Goal: Transaction & Acquisition: Purchase product/service

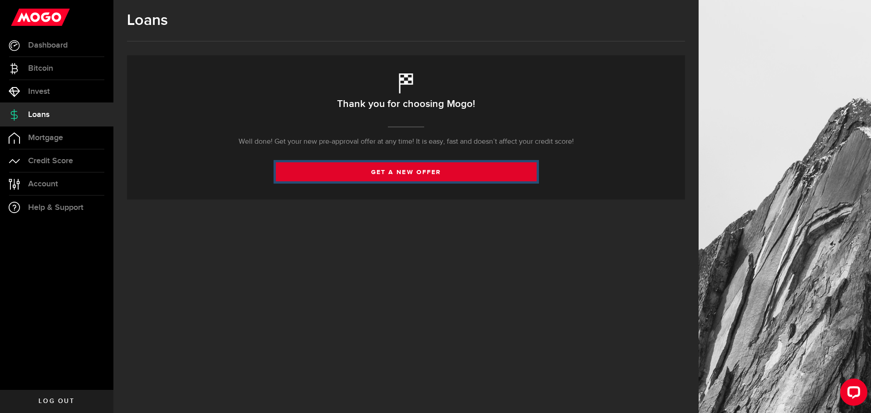
click at [409, 170] on link "get a new offer" at bounding box center [406, 171] width 261 height 19
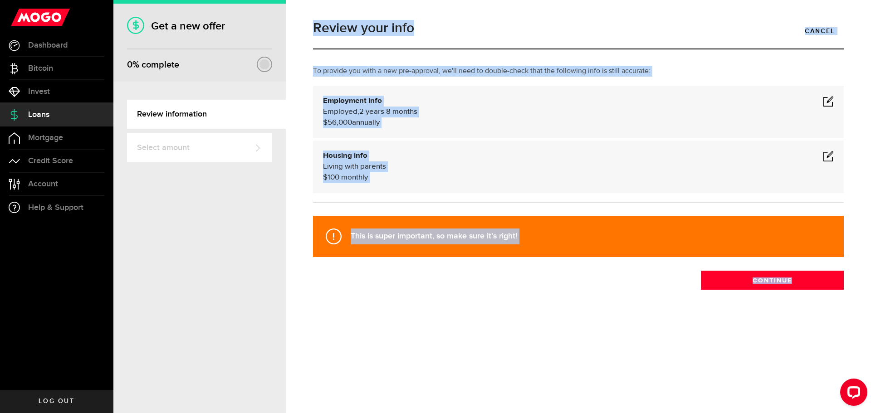
click at [448, 139] on div "To provide you with a new pre-approval, we'll need to double-check that the fol…" at bounding box center [578, 139] width 544 height 146
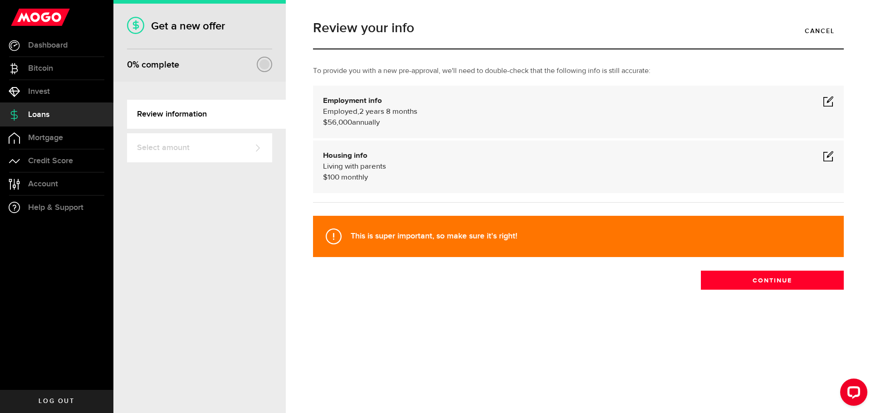
click at [825, 101] on span at bounding box center [828, 101] width 11 height 11
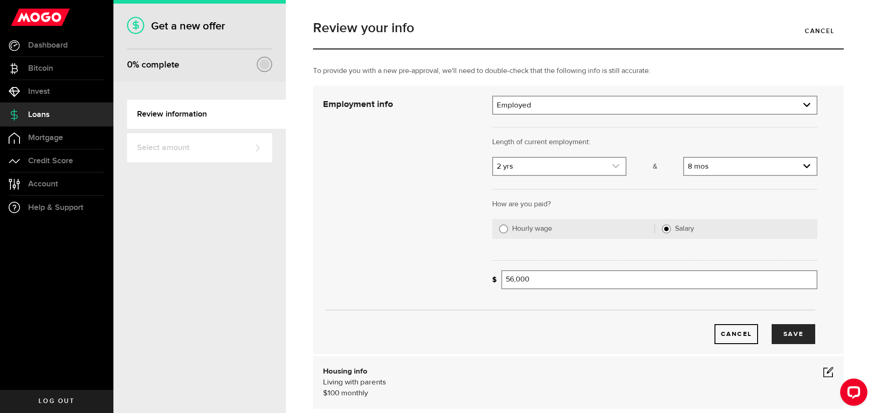
click at [550, 173] on link "expand select" at bounding box center [559, 166] width 132 height 17
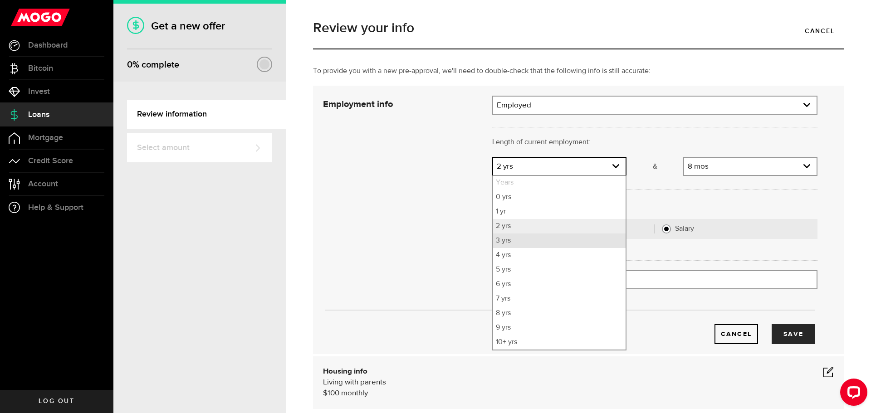
click at [511, 242] on li "3 yrs" at bounding box center [559, 241] width 132 height 15
select select "3"
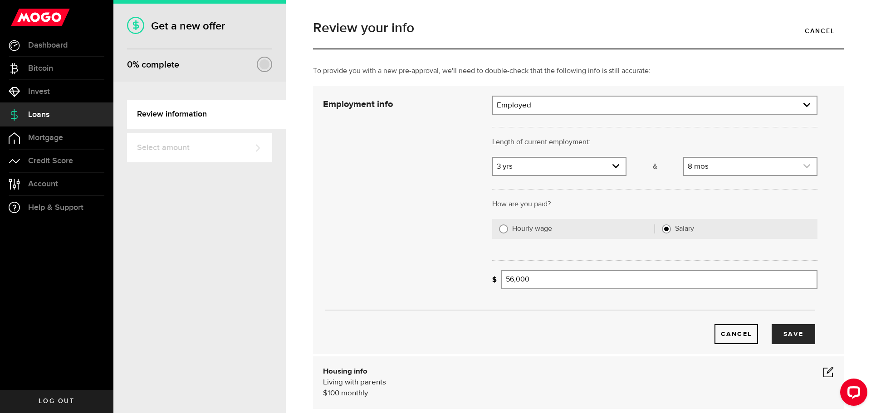
click at [762, 161] on link "expand select" at bounding box center [750, 166] width 132 height 17
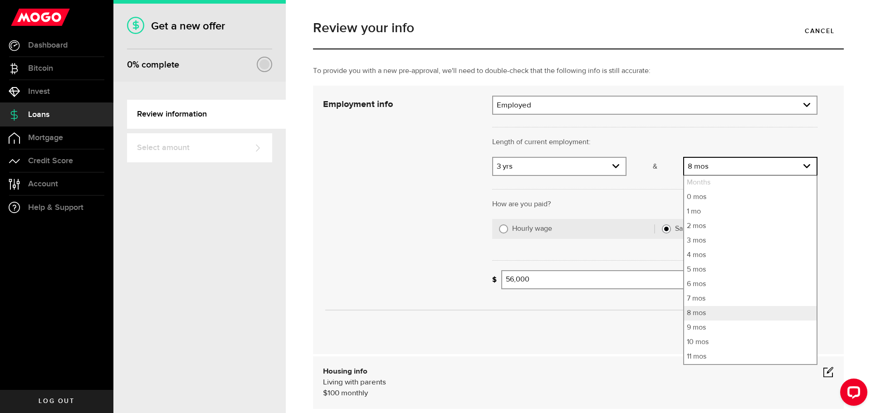
click at [668, 149] on div "Length of current employment: Length of self-employment:" at bounding box center [654, 147] width 339 height 20
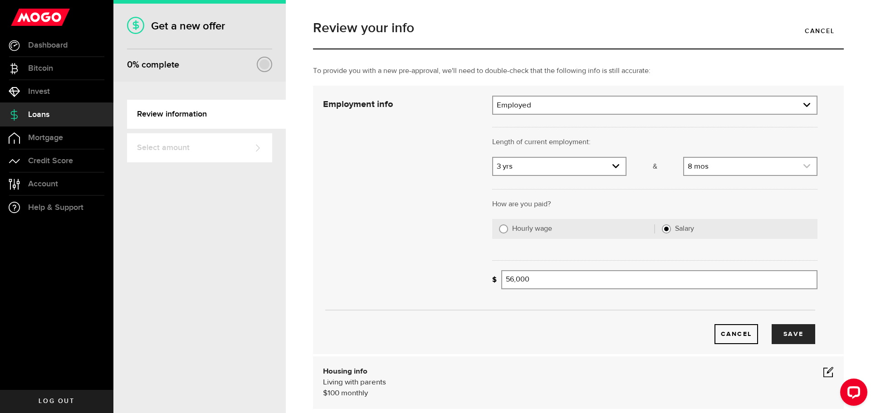
click at [713, 170] on link "expand select" at bounding box center [750, 166] width 132 height 17
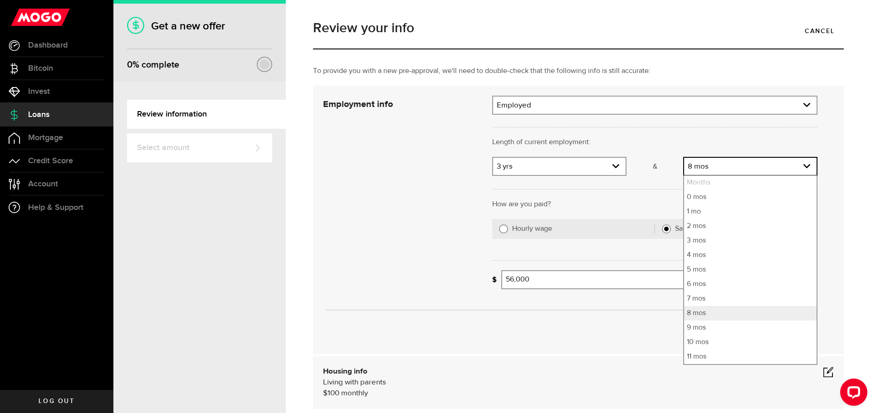
click at [665, 133] on div at bounding box center [654, 126] width 339 height 22
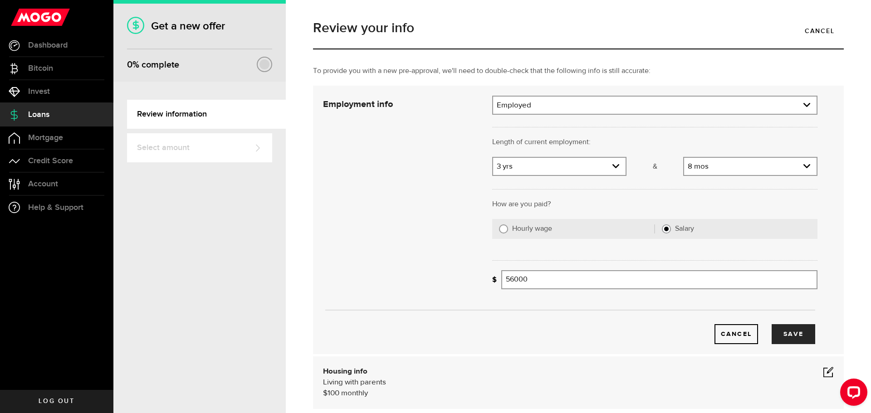
click at [570, 274] on input "56000" at bounding box center [659, 279] width 316 height 19
drag, startPoint x: 547, startPoint y: 278, endPoint x: 506, endPoint y: 278, distance: 41.3
click at [507, 278] on input "56000" at bounding box center [659, 279] width 316 height 19
type input "56,000"
click at [782, 328] on button "Save" at bounding box center [793, 334] width 44 height 20
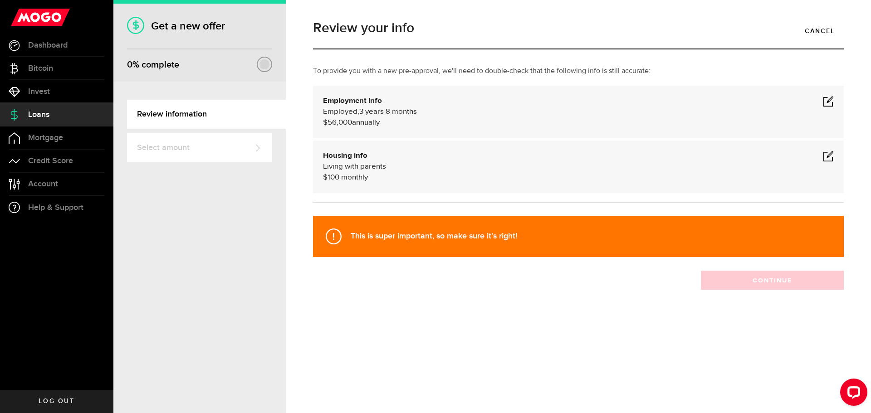
click at [555, 313] on div "Review your info Cancel To provide you with a new pre-approval, we'll need to d…" at bounding box center [578, 174] width 544 height 322
click at [830, 159] on span at bounding box center [828, 156] width 11 height 11
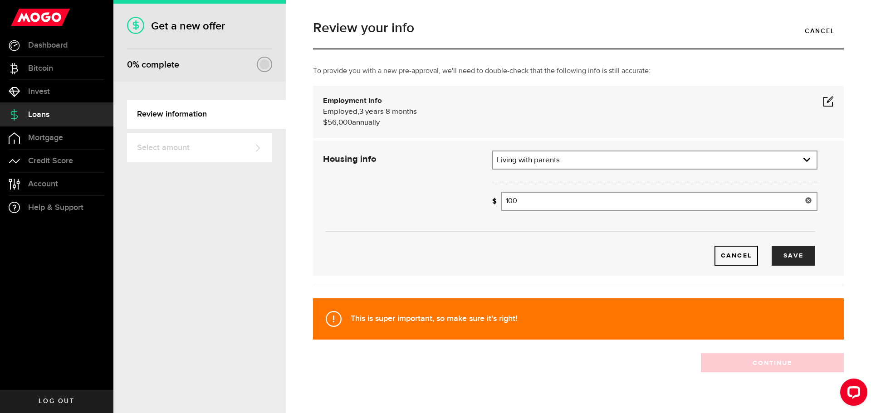
click at [507, 200] on input "100" at bounding box center [659, 201] width 316 height 19
drag, startPoint x: 507, startPoint y: 200, endPoint x: 520, endPoint y: 204, distance: 13.3
click at [507, 201] on input "100" at bounding box center [659, 201] width 316 height 19
type input "0"
click at [785, 254] on button "Save" at bounding box center [793, 256] width 44 height 20
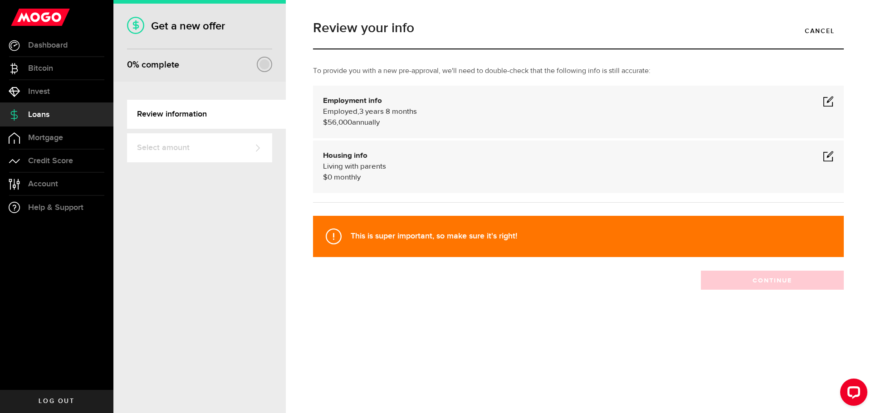
click at [819, 293] on div "Review your info Cancel To provide you with a new pre-approval, we'll need to d…" at bounding box center [578, 174] width 544 height 322
click at [401, 85] on div "To provide you with a new pre-approval, we'll need to double-check that the fol…" at bounding box center [578, 139] width 544 height 146
click at [327, 246] on div "This is super important, so make sure it's right!" at bounding box center [578, 236] width 531 height 41
click at [335, 236] on icon at bounding box center [334, 237] width 16 height 16
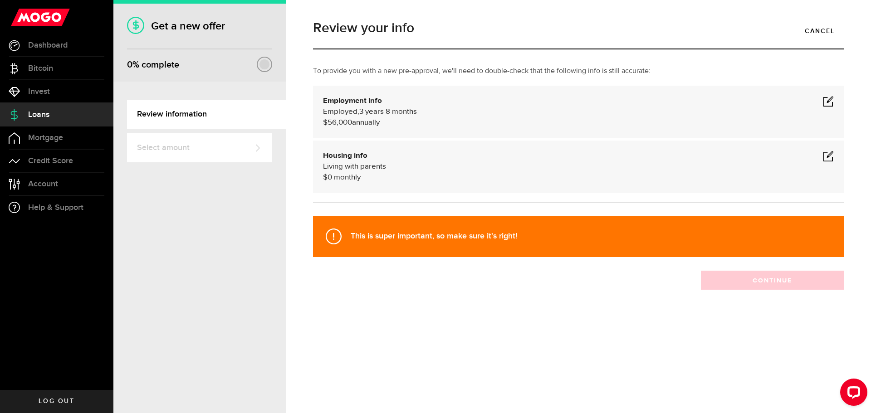
click at [426, 265] on div "This is super important, so make sure it's right! Continue" at bounding box center [578, 250] width 544 height 78
click at [176, 101] on link "Review information" at bounding box center [206, 114] width 159 height 29
click at [173, 108] on link "Review information" at bounding box center [206, 114] width 159 height 29
click at [190, 115] on link "Review information" at bounding box center [206, 114] width 159 height 29
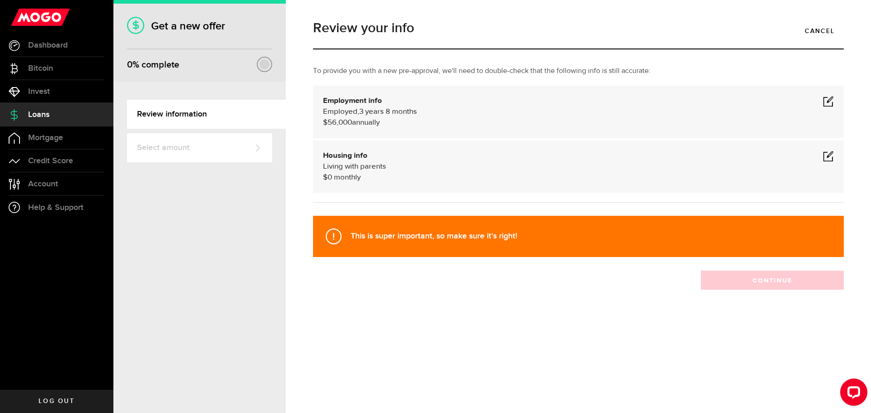
click at [833, 98] on span at bounding box center [828, 101] width 11 height 11
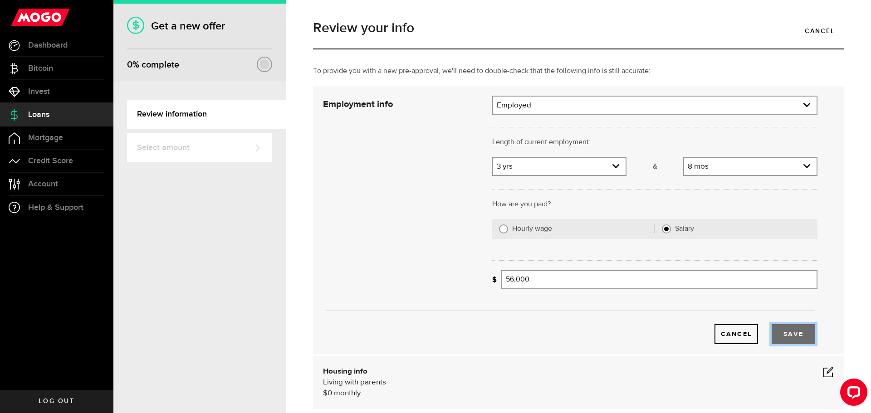
click at [779, 332] on button "Save" at bounding box center [793, 334] width 44 height 20
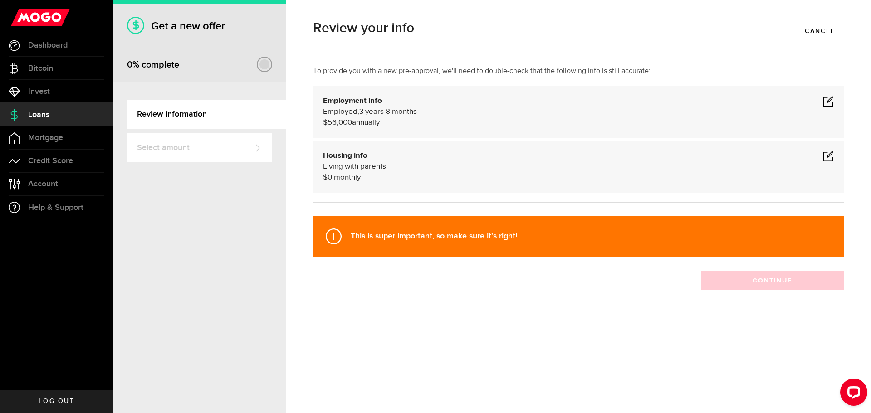
click at [826, 161] on span at bounding box center [828, 156] width 11 height 11
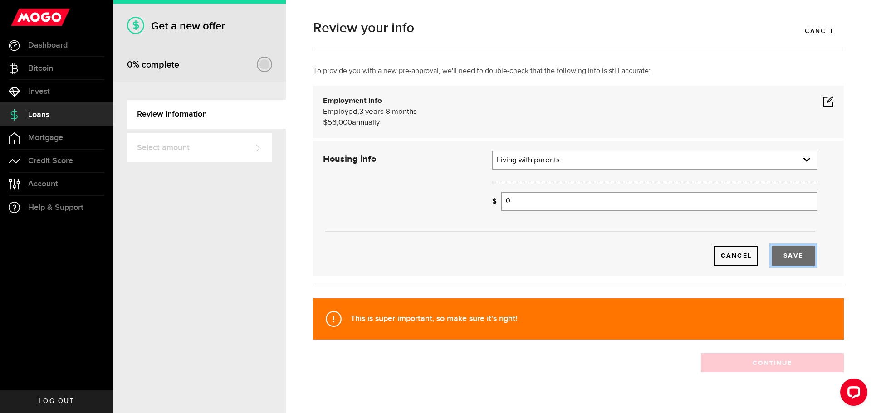
click at [789, 253] on button "Save" at bounding box center [793, 256] width 44 height 20
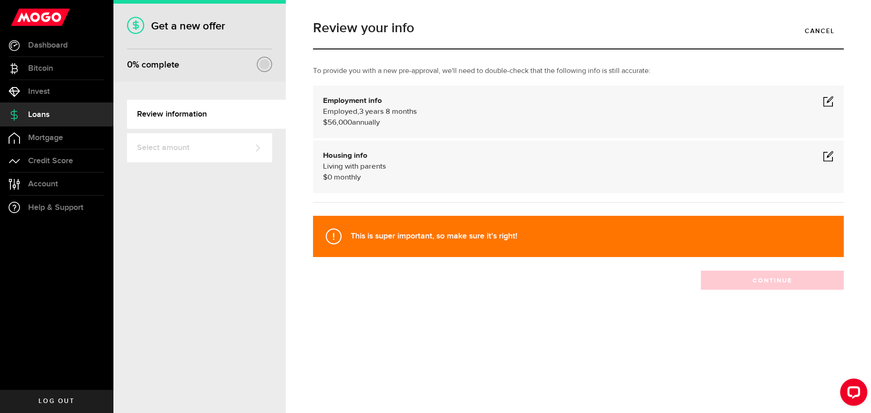
click at [546, 234] on div "This is super important, so make sure it's right!" at bounding box center [578, 236] width 531 height 41
click at [753, 307] on div "Review your info Cancel To provide you with a new pre-approval, we'll need to d…" at bounding box center [578, 174] width 544 height 322
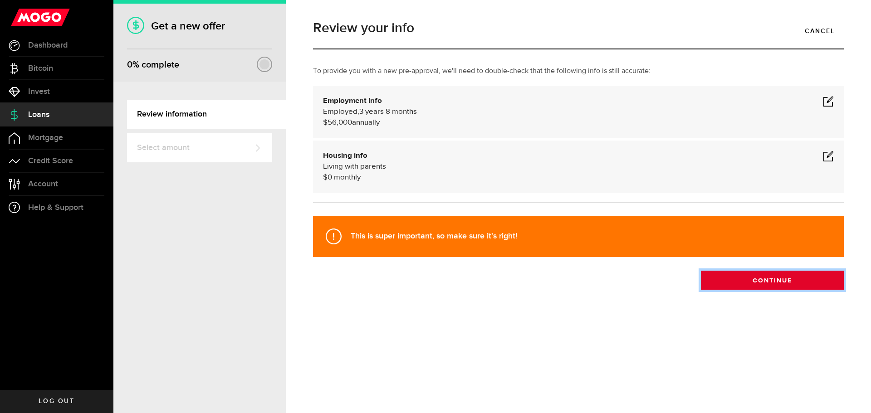
click at [788, 275] on button "Continue" at bounding box center [772, 280] width 143 height 19
click at [772, 283] on button "Continue" at bounding box center [772, 280] width 143 height 19
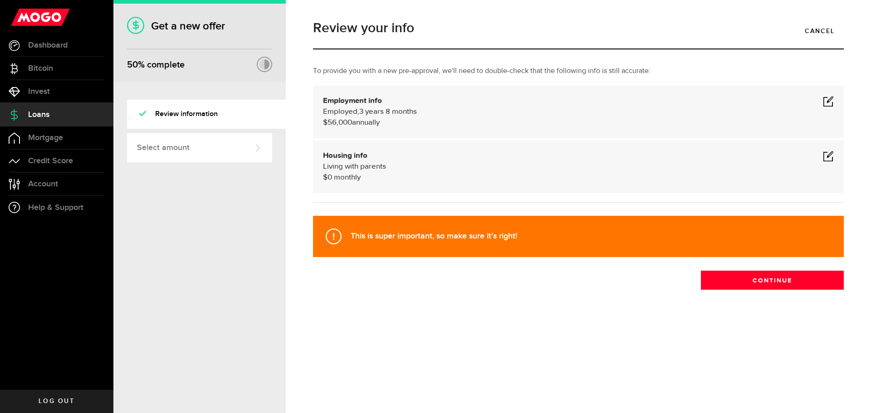
click at [772, 283] on div "Review your info Cancel To provide you with a new pre-approval, we'll need to d…" at bounding box center [578, 206] width 585 height 413
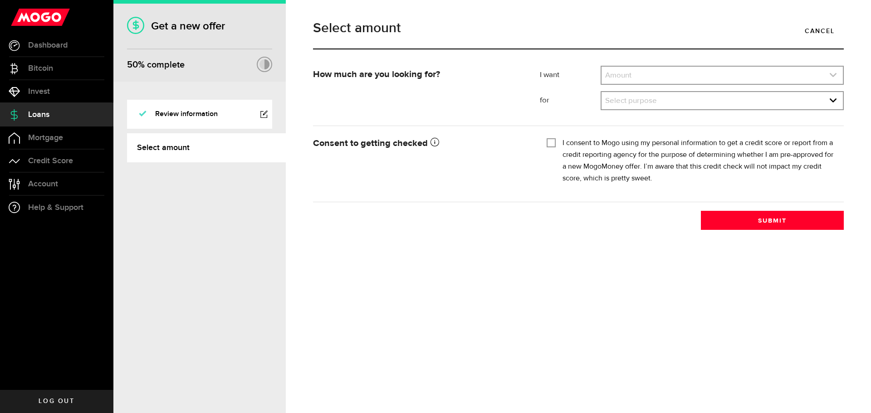
click at [678, 68] on link "expand select" at bounding box center [721, 75] width 241 height 17
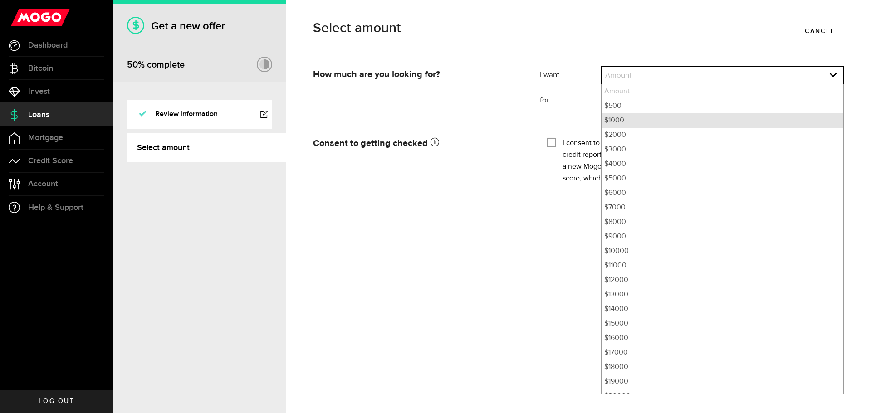
click at [652, 118] on li "$1000" at bounding box center [721, 120] width 241 height 15
select select "1000"
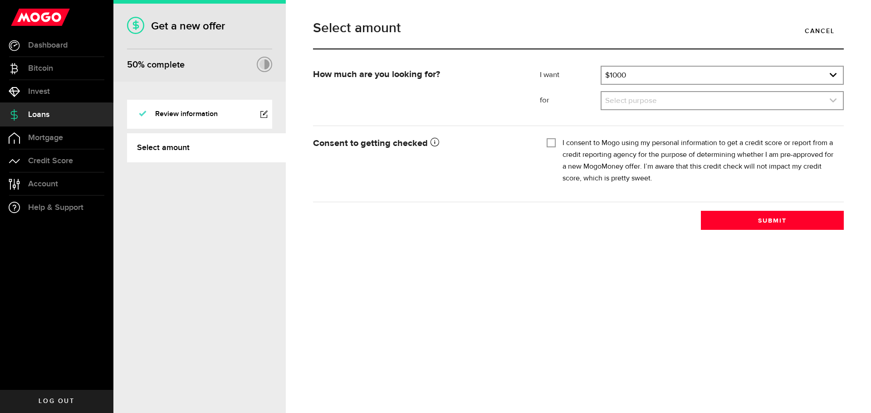
click at [668, 101] on link "expand select" at bounding box center [721, 100] width 241 height 17
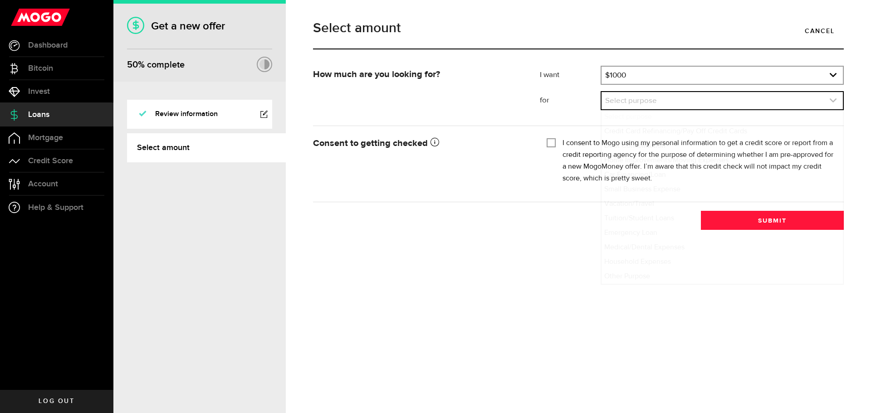
click at [668, 101] on link "expand select" at bounding box center [721, 100] width 241 height 17
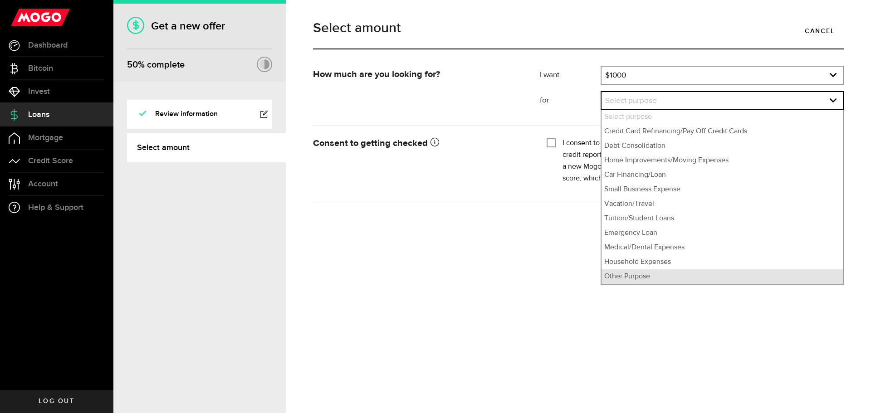
click at [634, 273] on li "Other Purpose" at bounding box center [721, 276] width 241 height 15
select select "Other Purpose"
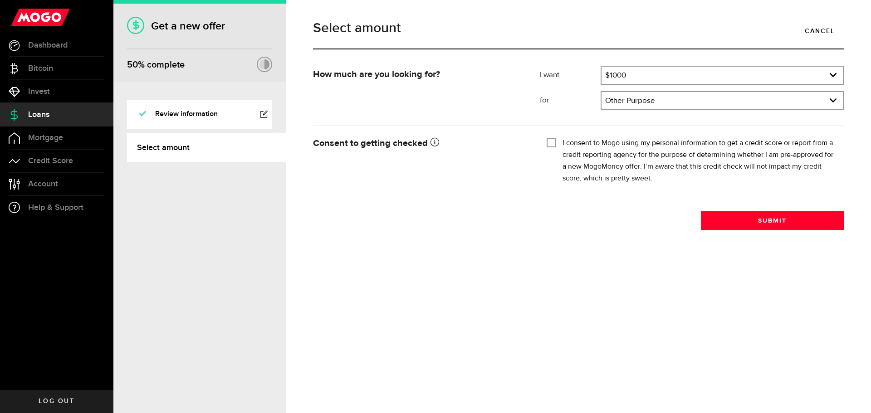
click at [550, 142] on input "I consent to Mogo using my personal information to get a credit score or report…" at bounding box center [550, 141] width 9 height 9
click at [758, 219] on button "Submit" at bounding box center [772, 220] width 143 height 19
click at [552, 143] on input "I consent to Mogo using my personal information to get a credit score or report…" at bounding box center [550, 141] width 9 height 9
checkbox input "true"
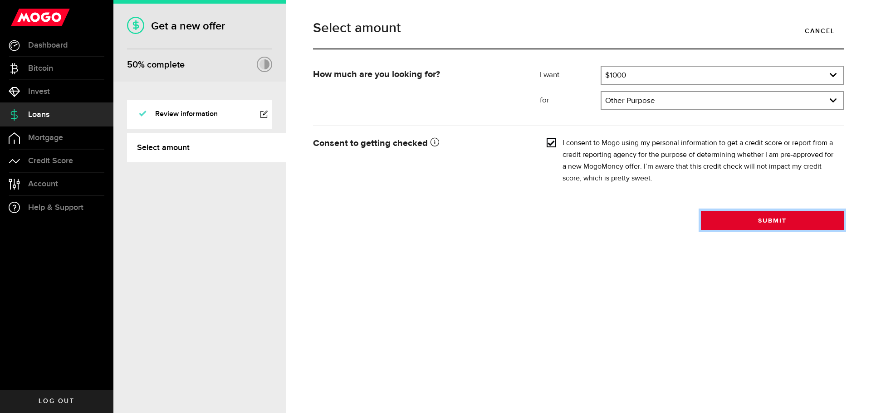
click at [755, 226] on button "Submit" at bounding box center [772, 220] width 143 height 19
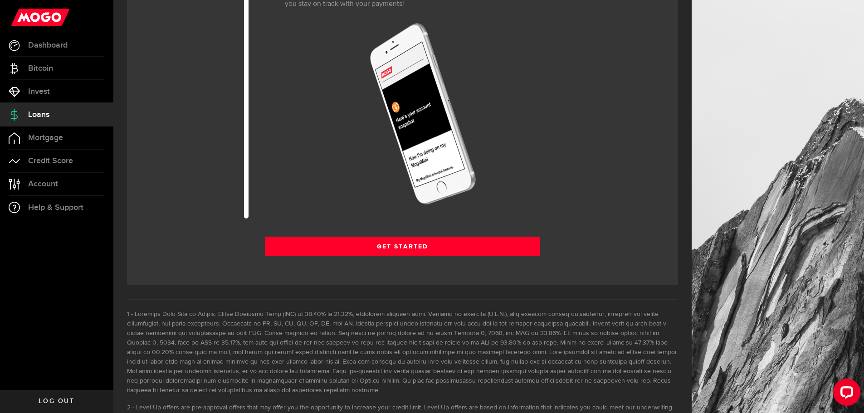
scroll to position [1168, 0]
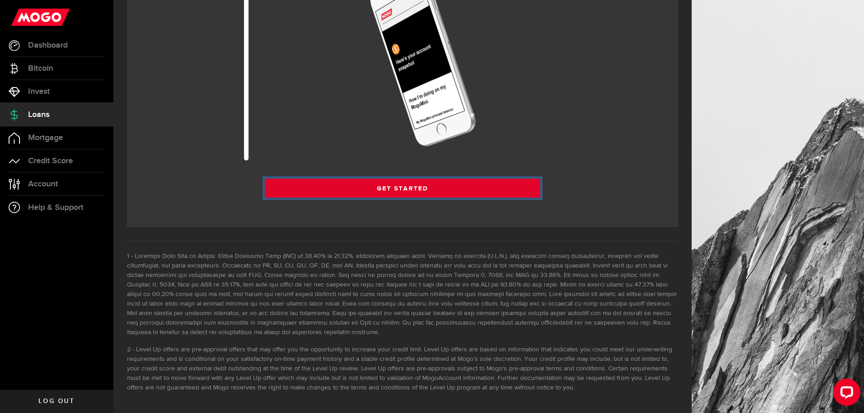
click at [404, 184] on link "Get Started" at bounding box center [403, 188] width 276 height 19
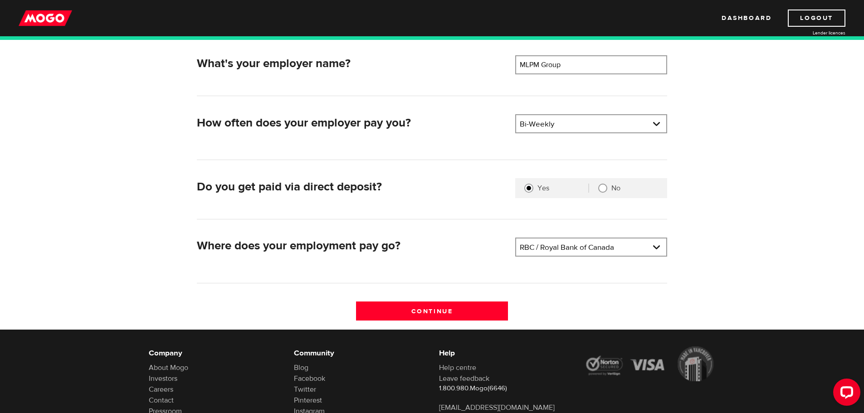
scroll to position [181, 0]
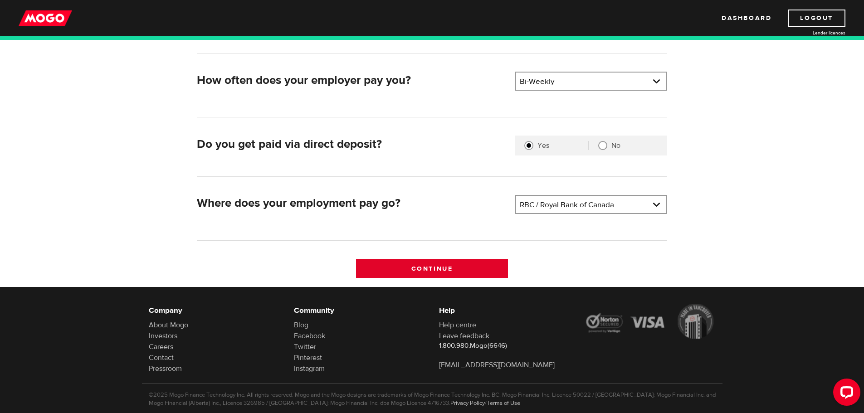
click at [447, 268] on input "Continue" at bounding box center [432, 268] width 152 height 19
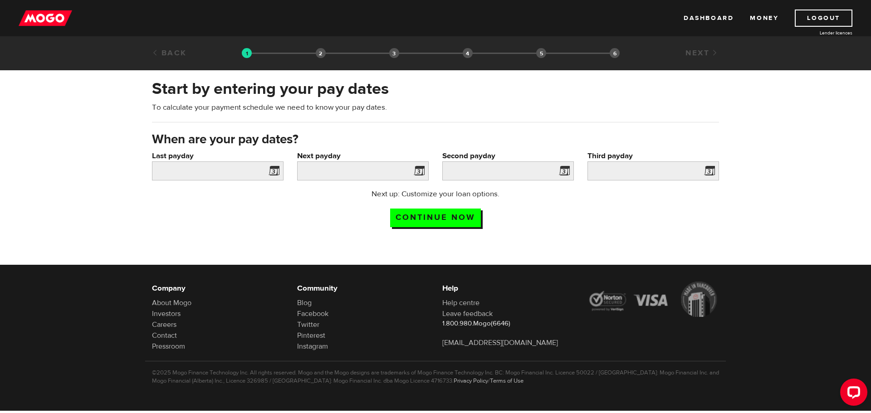
click at [276, 169] on span at bounding box center [272, 172] width 14 height 15
click at [274, 174] on span at bounding box center [272, 172] width 14 height 15
click at [275, 173] on span at bounding box center [272, 172] width 14 height 15
click at [268, 174] on span at bounding box center [272, 172] width 14 height 15
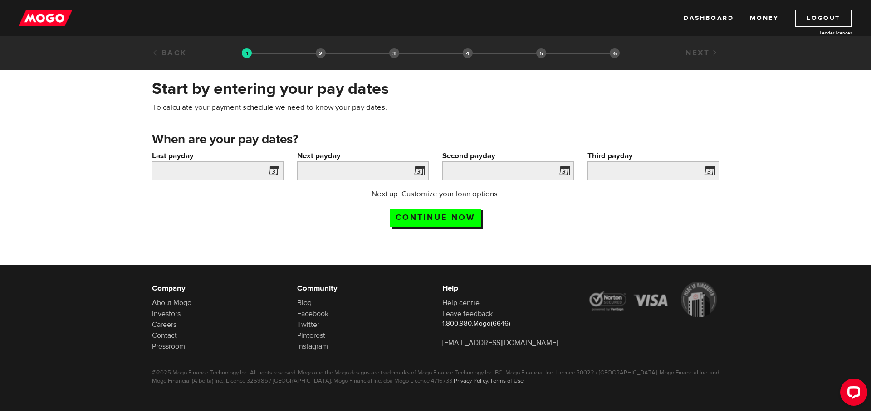
click at [273, 170] on span at bounding box center [272, 172] width 14 height 15
click at [274, 170] on span at bounding box center [272, 172] width 14 height 15
click at [248, 169] on input "Last payday" at bounding box center [217, 170] width 131 height 19
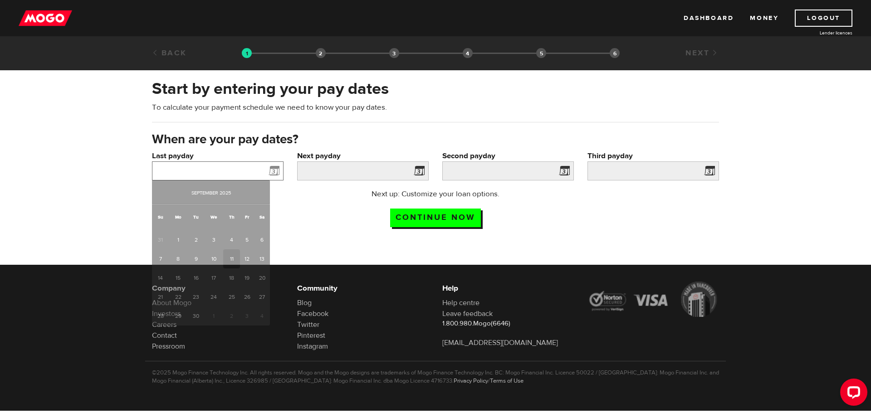
click at [247, 169] on input "Last payday" at bounding box center [217, 170] width 131 height 19
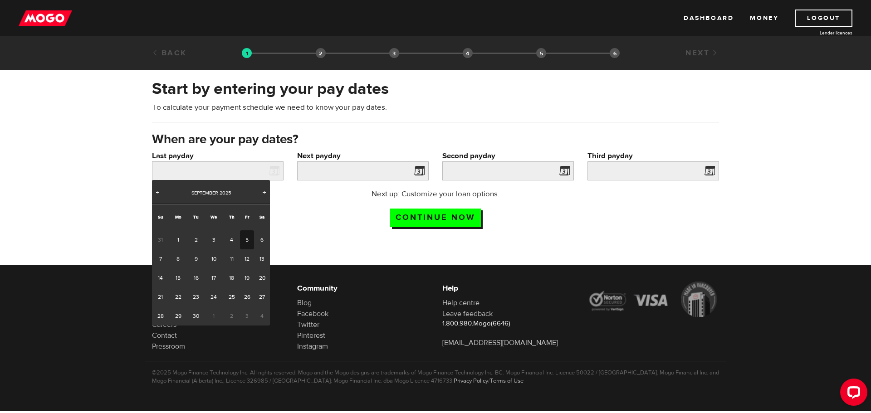
click at [248, 241] on link "5" at bounding box center [247, 239] width 14 height 19
type input "2025/09/05"
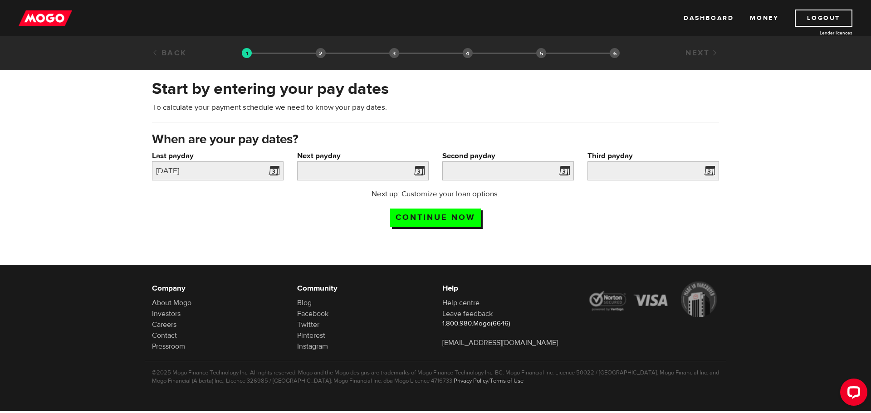
click at [416, 166] on span at bounding box center [417, 172] width 14 height 15
click at [418, 166] on span at bounding box center [417, 172] width 14 height 15
click at [419, 169] on span at bounding box center [417, 172] width 14 height 15
click at [419, 170] on span at bounding box center [417, 172] width 14 height 15
click at [419, 175] on span at bounding box center [417, 172] width 14 height 15
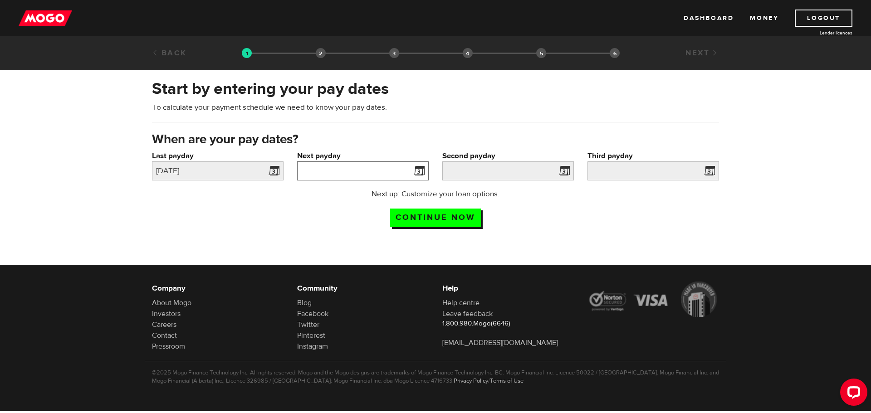
click at [347, 165] on input "Next payday" at bounding box center [362, 170] width 131 height 19
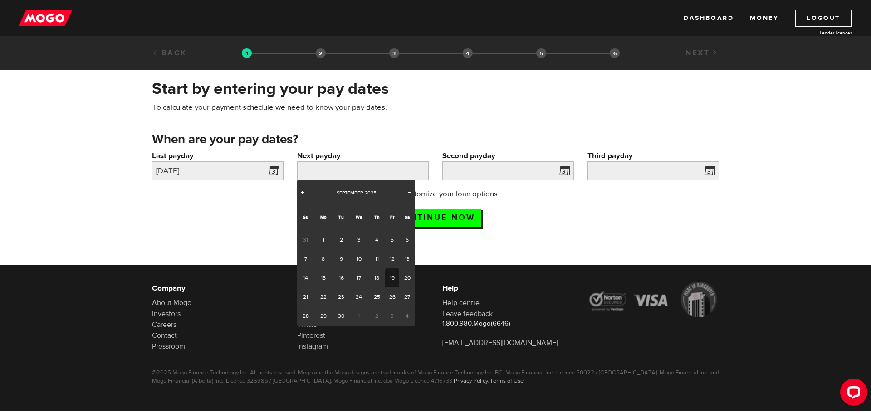
click at [393, 277] on link "19" at bounding box center [392, 277] width 14 height 19
type input "2025/09/19"
type input "2025/10/3"
type input "2025/10/17"
click at [393, 277] on link "19" at bounding box center [392, 277] width 14 height 19
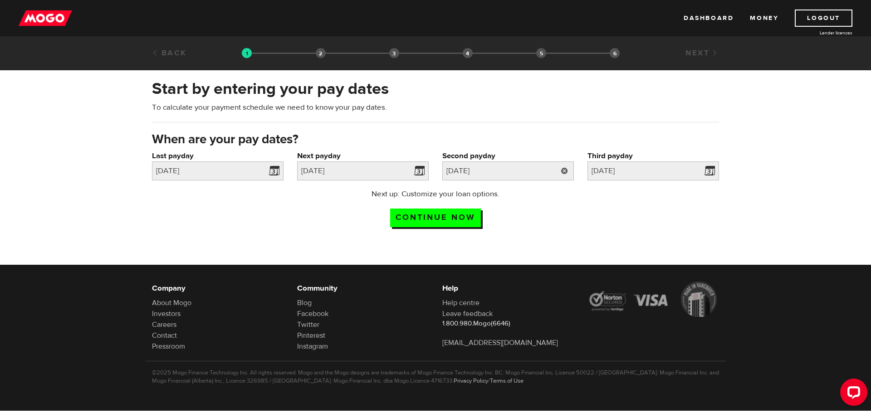
click at [570, 167] on link at bounding box center [564, 170] width 19 height 19
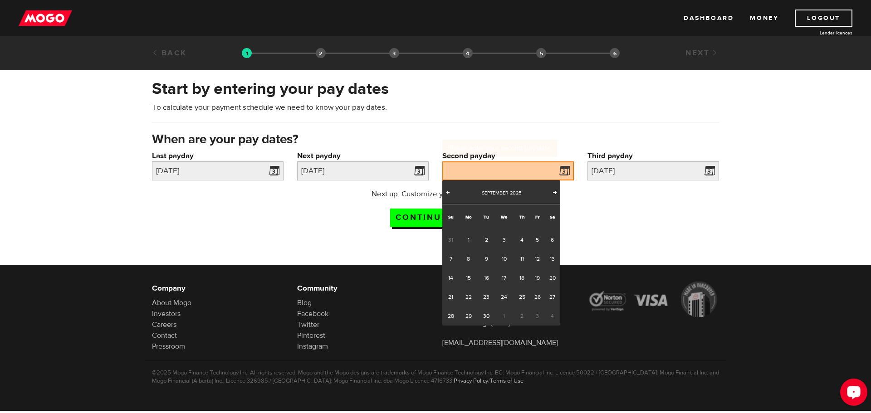
click at [556, 190] on span "Next" at bounding box center [554, 192] width 7 height 7
click at [542, 237] on link "3" at bounding box center [537, 239] width 14 height 19
type input "2025/10/03"
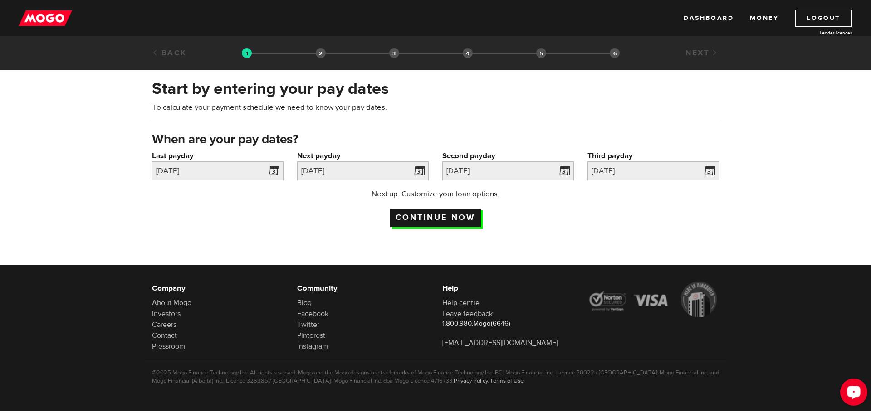
click at [463, 215] on input "Continue now" at bounding box center [435, 218] width 91 height 19
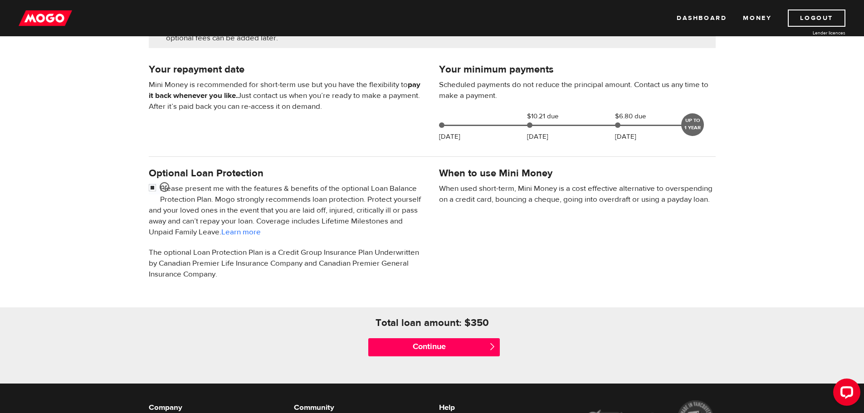
scroll to position [181, 0]
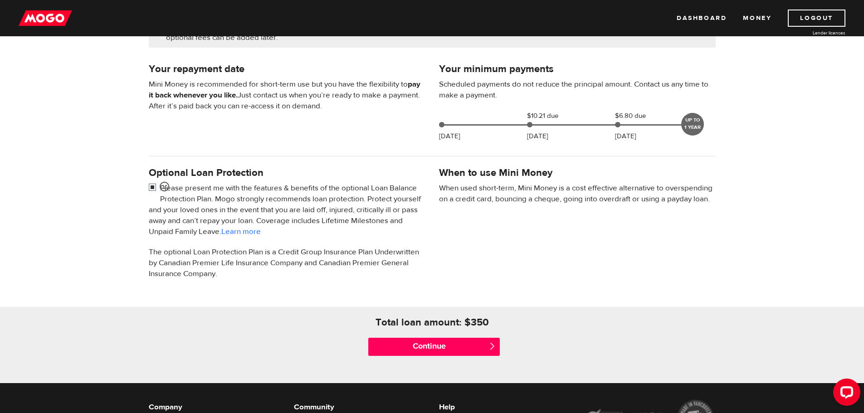
click at [149, 186] on input "checkbox" at bounding box center [154, 188] width 11 height 11
checkbox input "false"
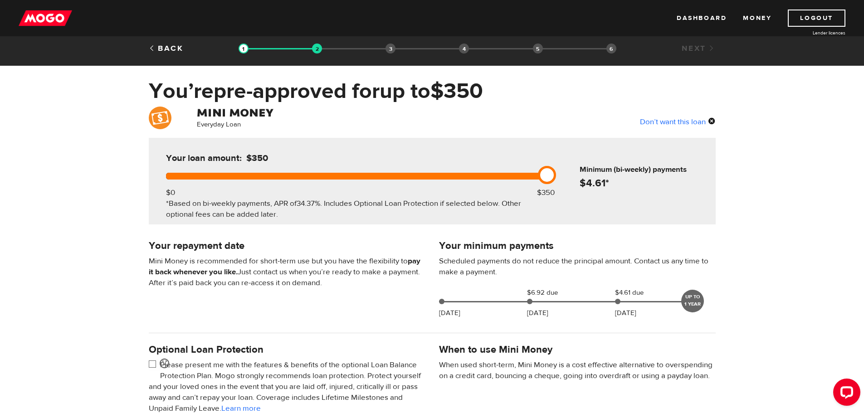
scroll to position [0, 0]
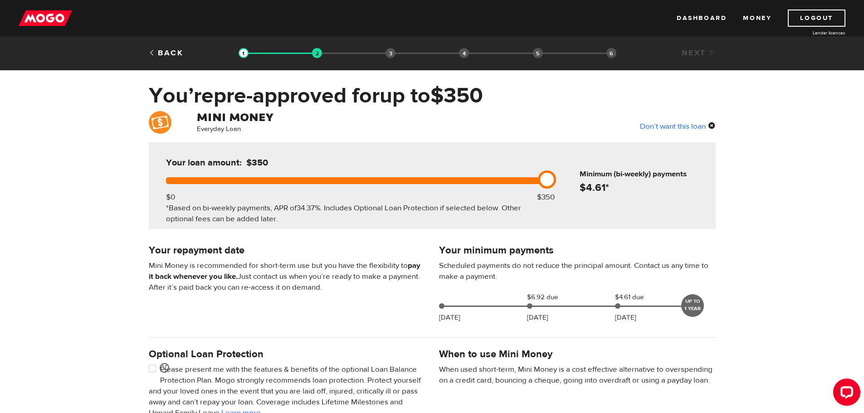
click at [681, 125] on div "Don’t want this loan" at bounding box center [678, 126] width 76 height 12
drag, startPoint x: 166, startPoint y: 183, endPoint x: 691, endPoint y: 169, distance: 525.3
click at [690, 170] on div "Your loan amount: $400 $0 $350 *Based on bi-weekly payments, APR of 34.37% . In…" at bounding box center [432, 185] width 567 height 87
click at [692, 169] on h6 "Minimum (bi-weekly) payments" at bounding box center [645, 174] width 132 height 11
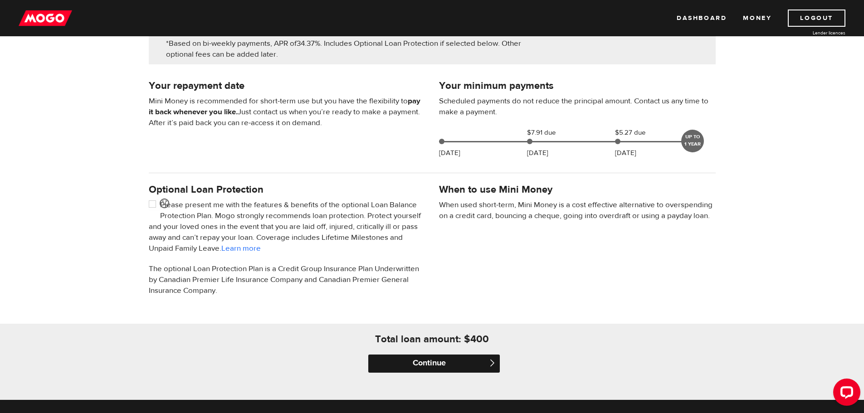
scroll to position [299, 0]
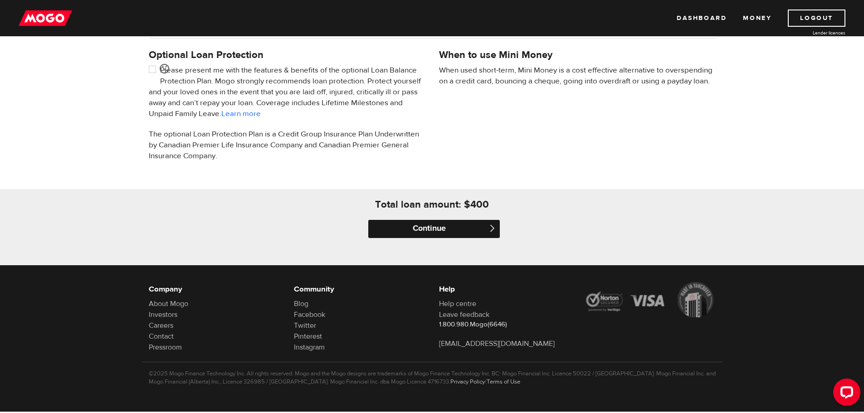
click at [448, 229] on input "Continue" at bounding box center [433, 229] width 131 height 18
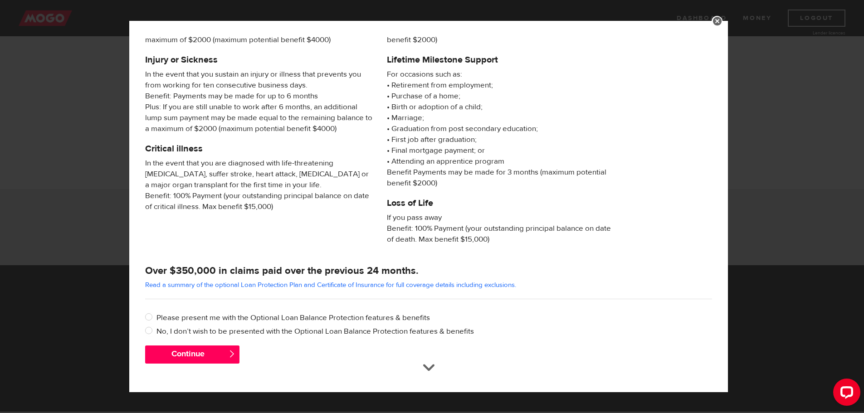
scroll to position [87, 0]
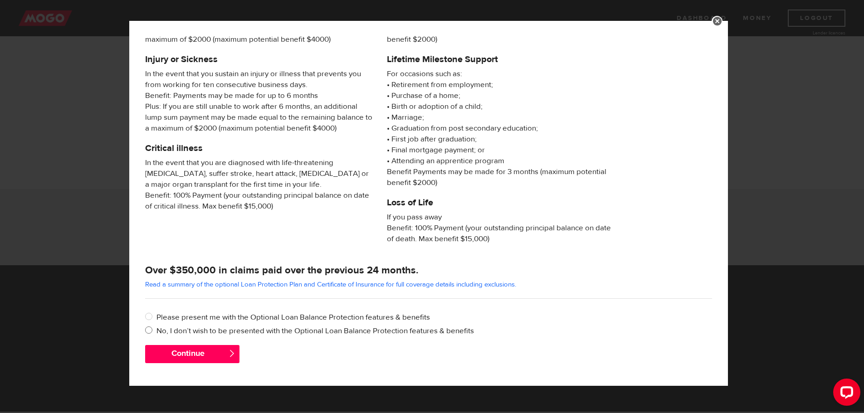
click at [146, 329] on input "No, I don’t wish to be presented with the Optional Loan Balance Protection feat…" at bounding box center [150, 331] width 11 height 11
radio input "true"
click at [146, 329] on input "No, I don’t wish to be presented with the Optional Loan Balance Protection feat…" at bounding box center [150, 331] width 11 height 11
click at [722, 16] on link at bounding box center [716, 21] width 11 height 11
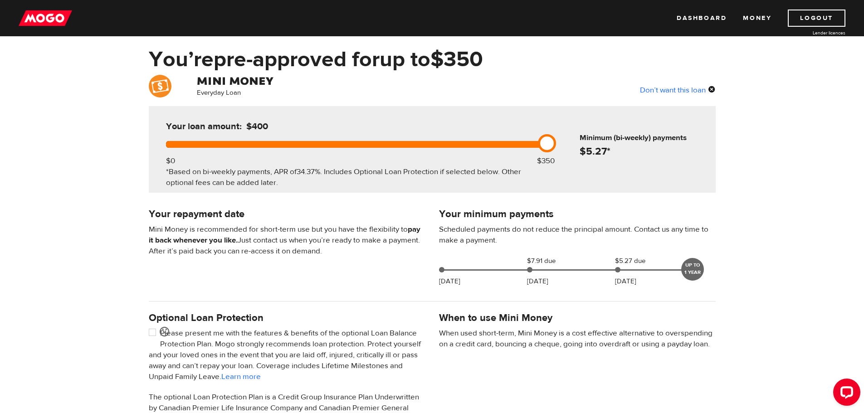
scroll to position [0, 0]
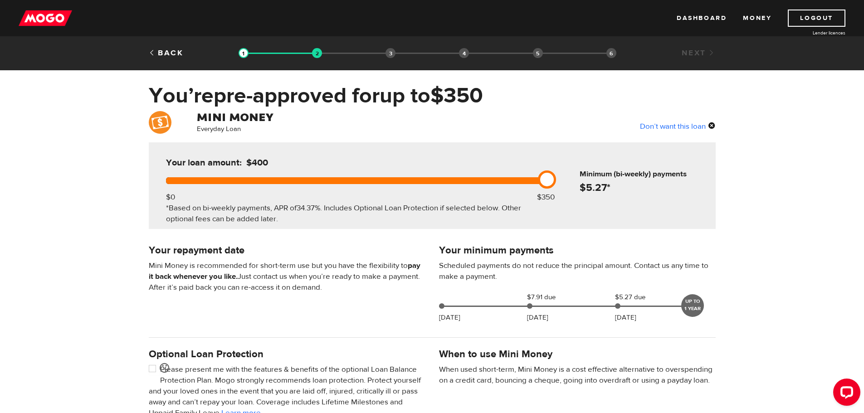
click at [713, 123] on div "Don’t want this loan" at bounding box center [678, 126] width 76 height 12
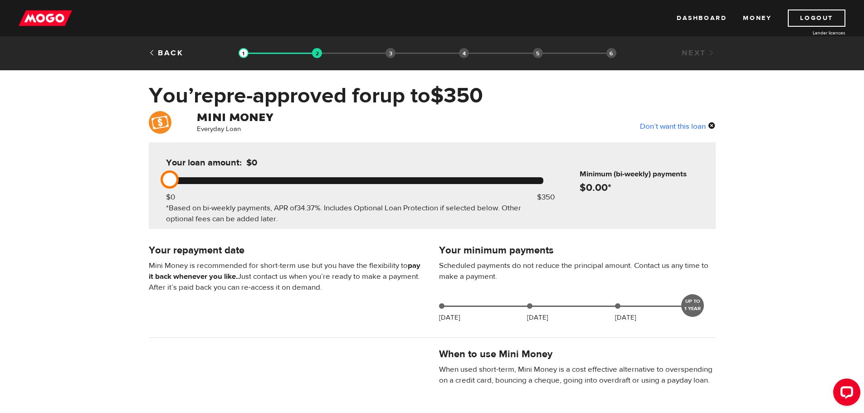
click at [713, 123] on div "Don’t want this loan" at bounding box center [678, 126] width 76 height 12
click at [681, 123] on div "Don’t want this loan" at bounding box center [678, 126] width 76 height 12
click at [673, 127] on div "Don’t want this loan" at bounding box center [678, 126] width 76 height 12
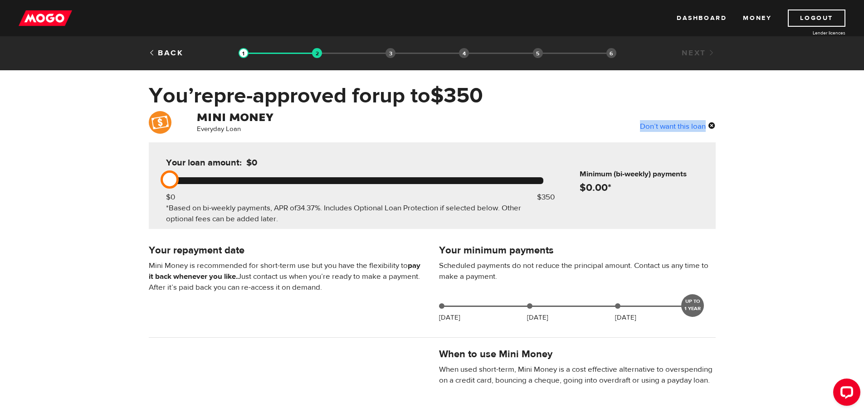
click at [673, 127] on div "Don’t want this loan" at bounding box center [678, 126] width 76 height 12
click at [418, 139] on div "Everyday Loan Don’t want this loan Your loan amount: $0 $0 $350 *Based on bi-we…" at bounding box center [432, 300] width 864 height 379
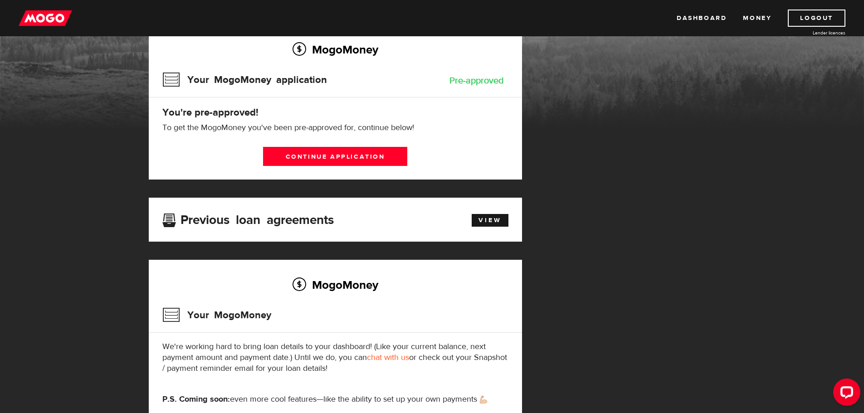
scroll to position [91, 0]
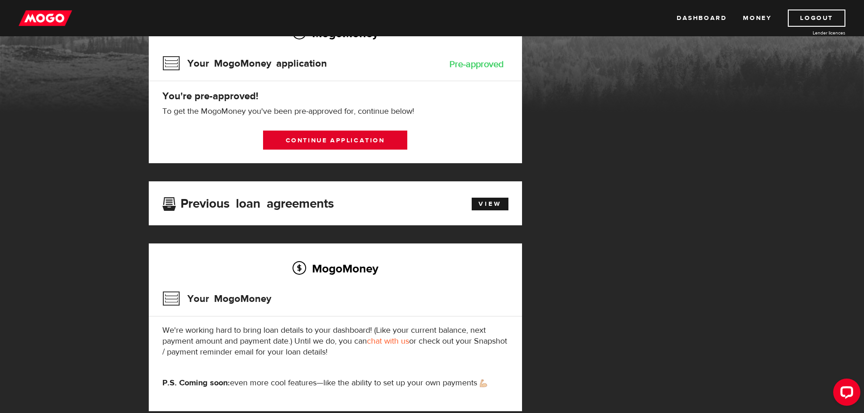
click at [356, 137] on link "Continue application" at bounding box center [335, 140] width 144 height 19
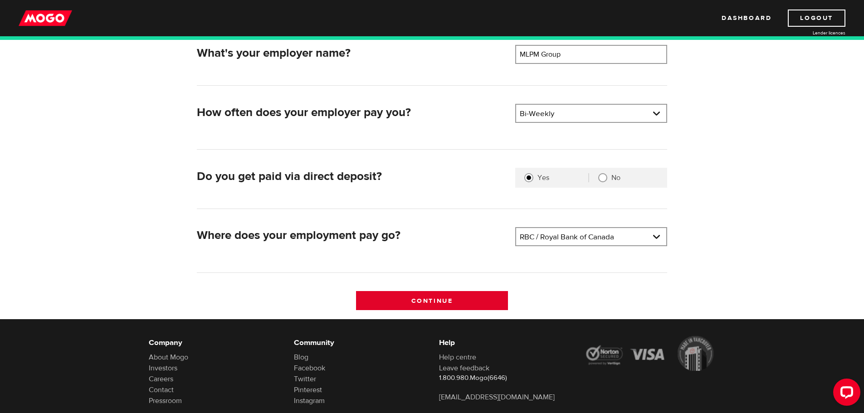
scroll to position [204, 0]
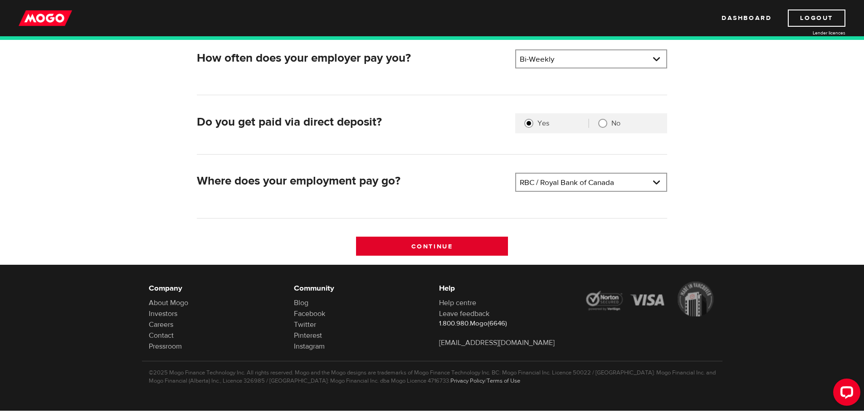
click at [400, 237] on input "Continue" at bounding box center [432, 246] width 152 height 19
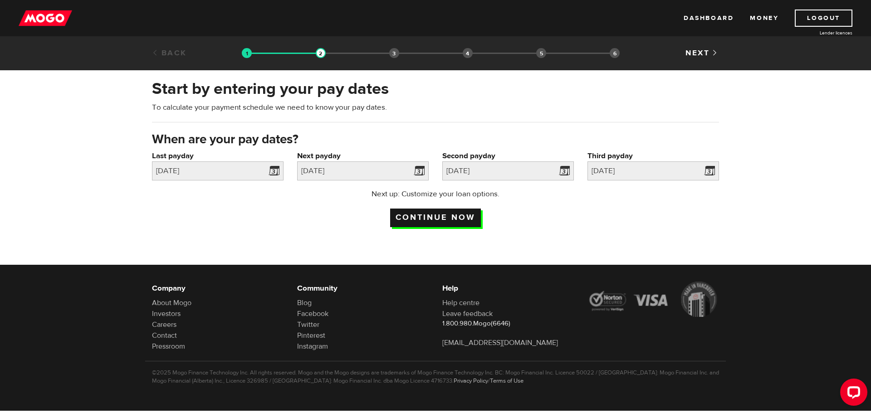
click at [426, 213] on input "Continue now" at bounding box center [435, 218] width 91 height 19
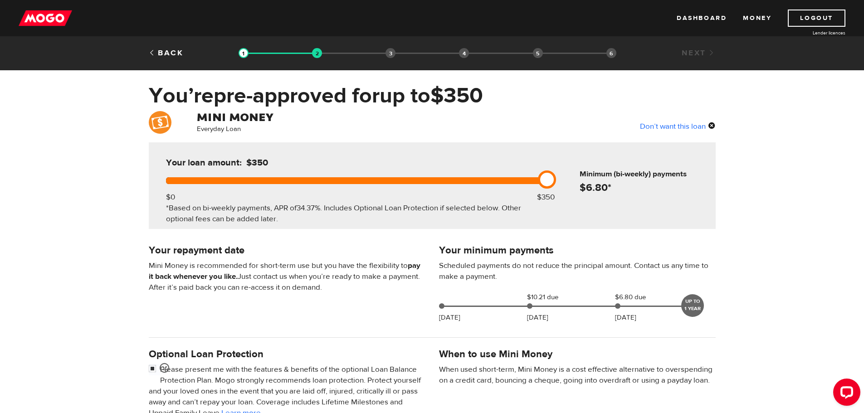
click at [657, 125] on div "Don’t want this loan" at bounding box center [678, 126] width 76 height 12
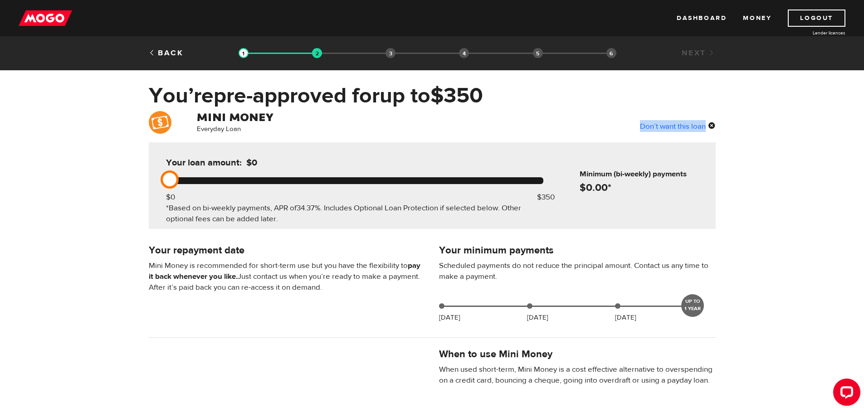
click at [657, 125] on div "Don’t want this loan" at bounding box center [678, 126] width 76 height 12
click at [179, 54] on link "Back" at bounding box center [166, 53] width 35 height 10
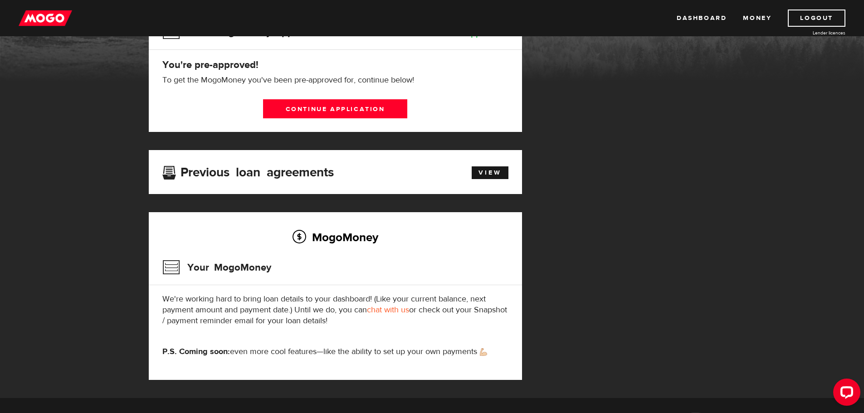
scroll to position [181, 0]
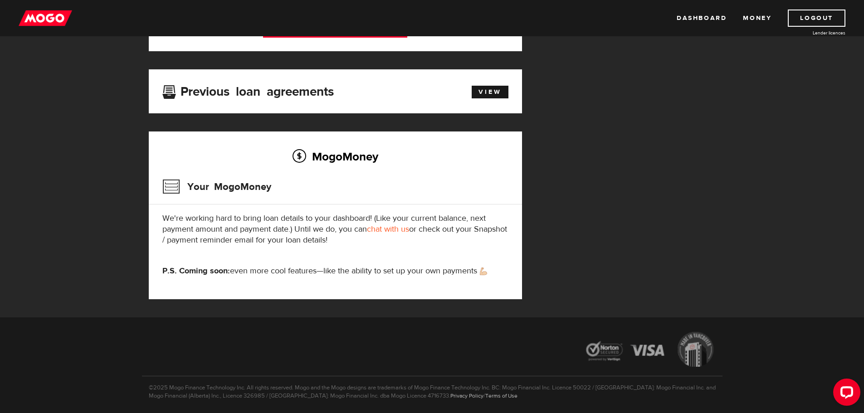
scroll to position [227, 0]
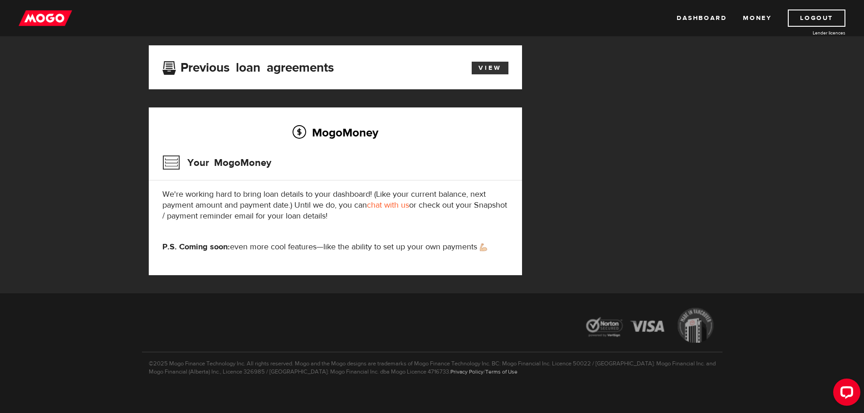
click at [488, 63] on link "View" at bounding box center [490, 68] width 37 height 13
click at [487, 68] on link "View" at bounding box center [490, 68] width 37 height 13
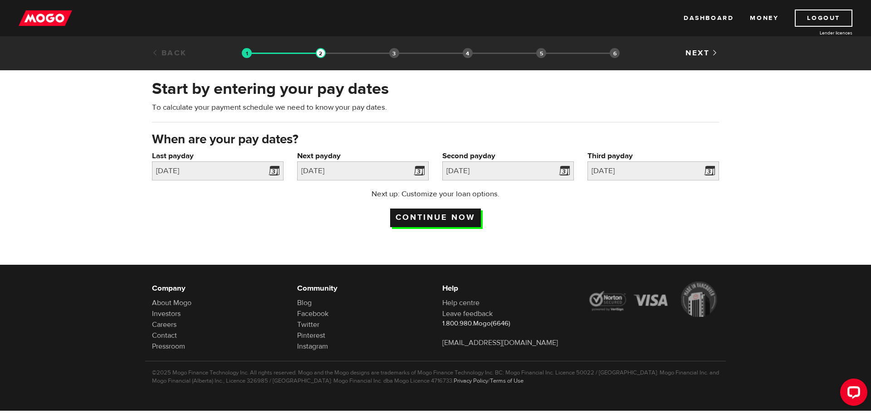
click at [463, 216] on input "Continue now" at bounding box center [435, 218] width 91 height 19
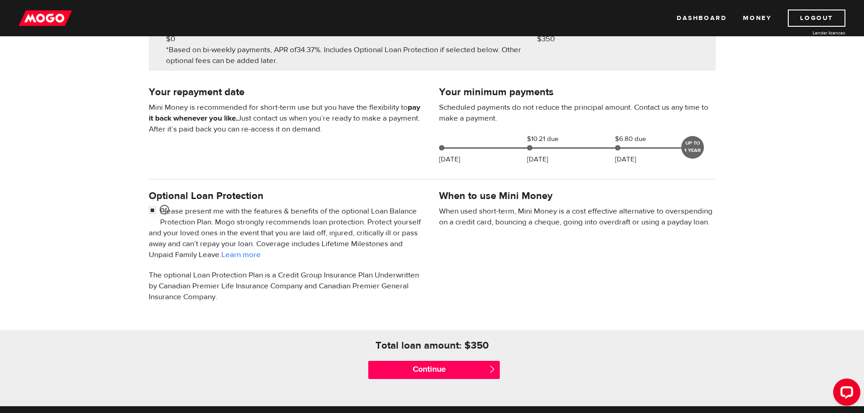
scroll to position [181, 0]
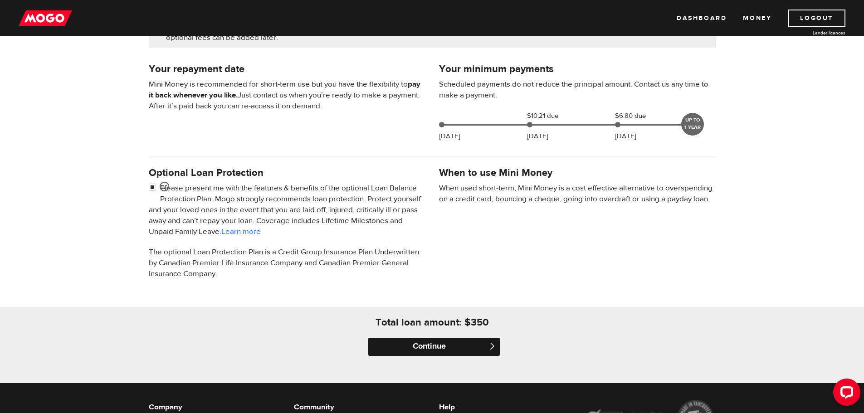
click at [448, 347] on input "Continue" at bounding box center [433, 347] width 131 height 18
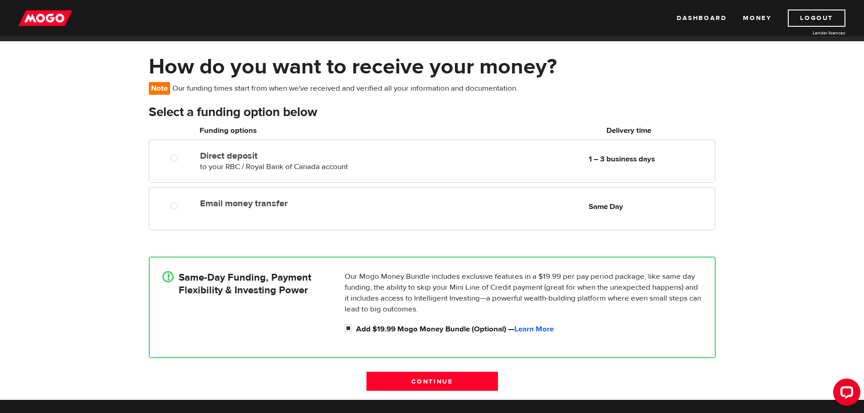
scroll to position [45, 0]
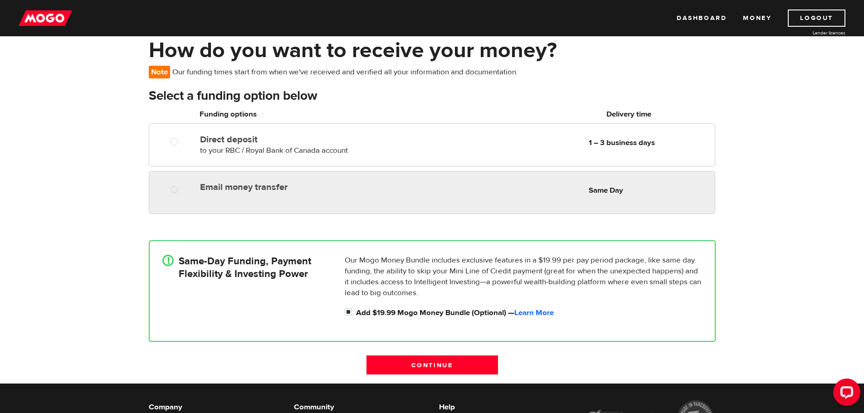
radio input "true"
click at [190, 189] on div at bounding box center [177, 190] width 54 height 11
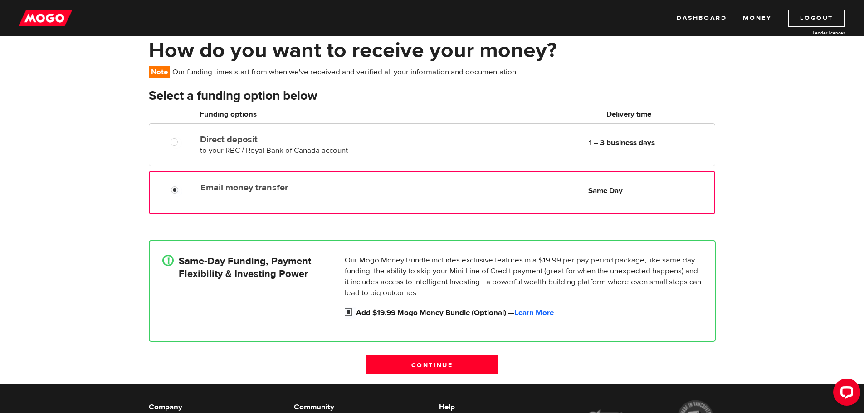
click at [348, 310] on input "Add $19.99 Mogo Money Bundle (Optional) — Learn More" at bounding box center [350, 312] width 11 height 11
checkbox input "false"
radio input "false"
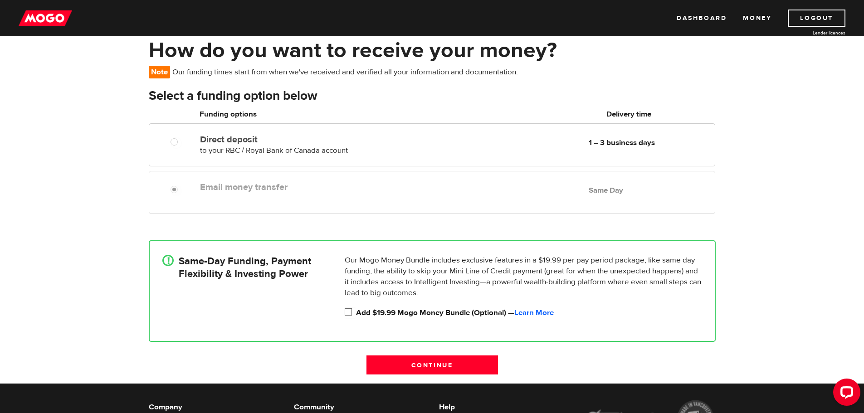
click at [204, 200] on div "Email money transfer Delivery in Same Day Same Day" at bounding box center [432, 192] width 566 height 43
click at [209, 193] on div "Email money transfer Delivery in Same Day Same Day" at bounding box center [455, 187] width 518 height 18
click at [177, 176] on div "Email money transfer Delivery in Same Day Same Day" at bounding box center [432, 192] width 566 height 43
click at [180, 182] on div at bounding box center [173, 187] width 54 height 18
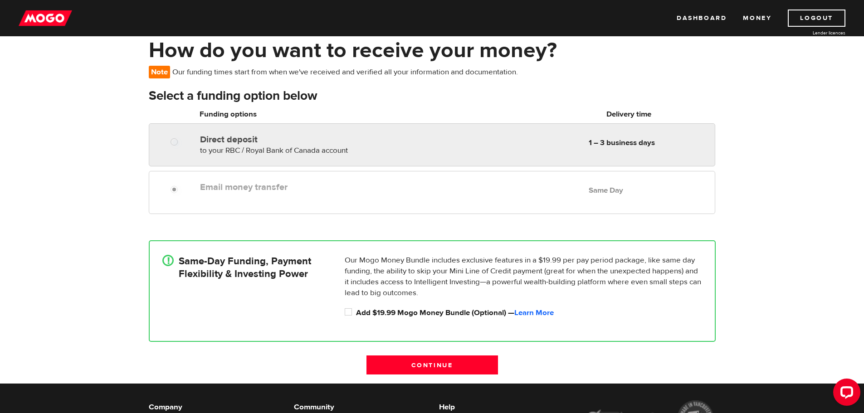
radio input "true"
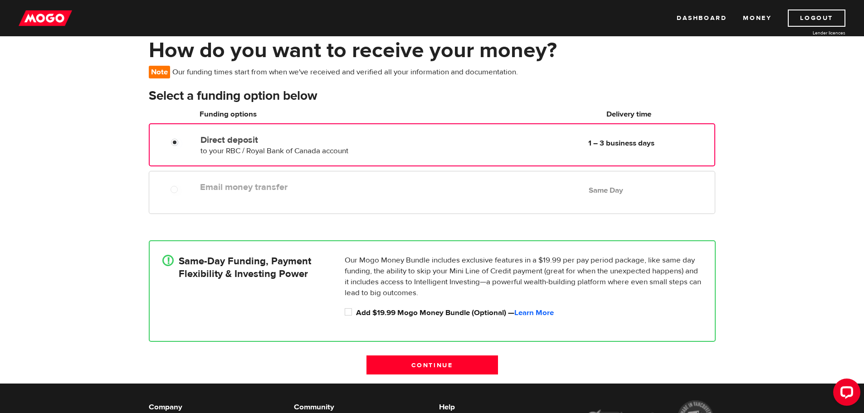
click at [189, 148] on div at bounding box center [178, 143] width 54 height 11
click at [177, 184] on div at bounding box center [173, 187] width 54 height 18
click at [173, 180] on div at bounding box center [173, 187] width 54 height 18
click at [175, 141] on input "Direct deposit" at bounding box center [176, 143] width 11 height 11
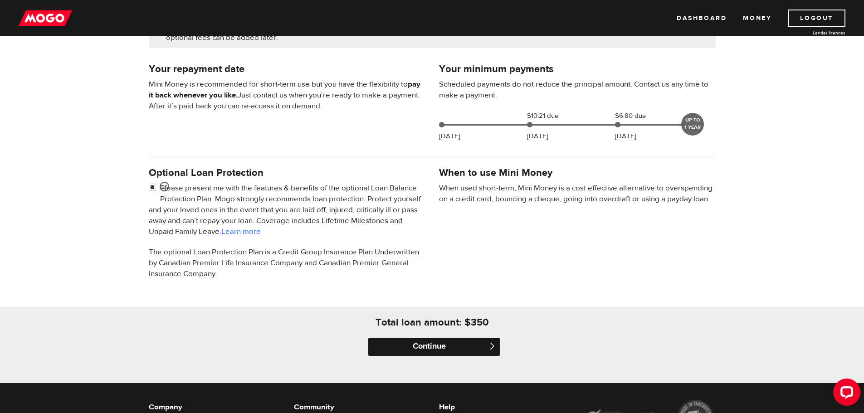
click at [408, 341] on input "Continue" at bounding box center [433, 347] width 131 height 18
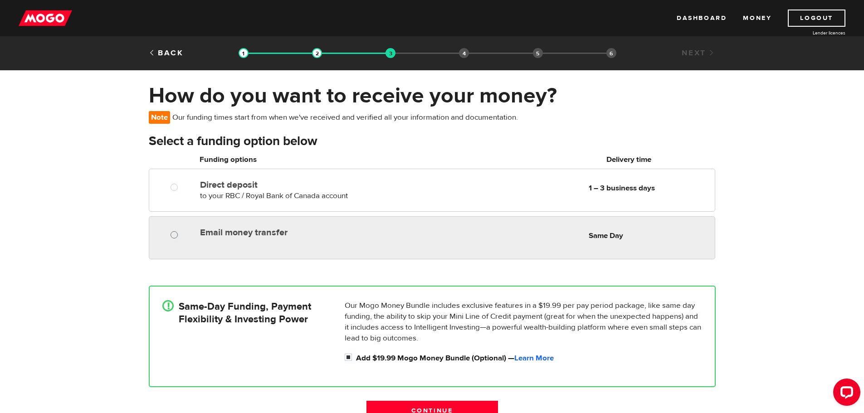
radio input "true"
click at [172, 234] on input "Email money transfer" at bounding box center [175, 235] width 11 height 11
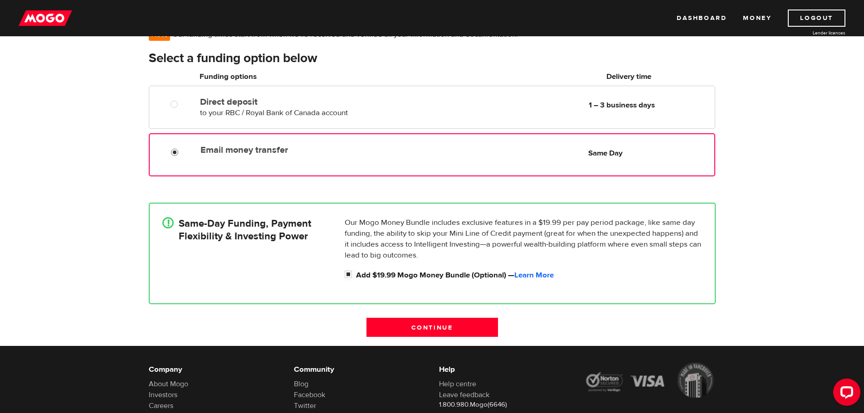
scroll to position [91, 0]
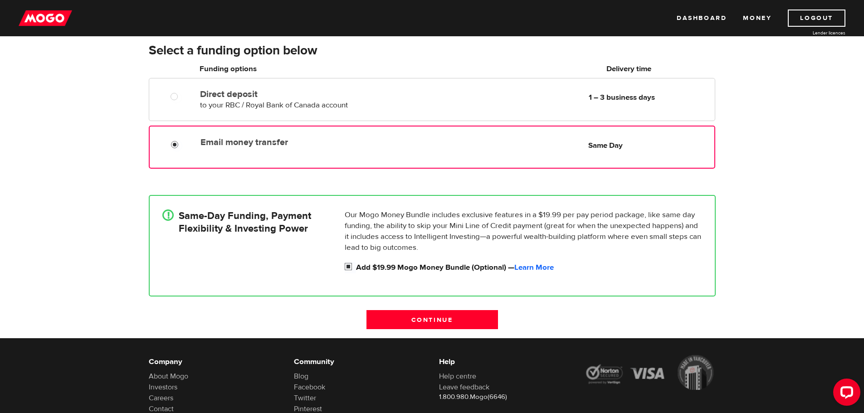
click at [347, 263] on input "Add $19.99 Mogo Money Bundle (Optional) — Learn More" at bounding box center [350, 267] width 11 height 11
checkbox input "false"
radio input "false"
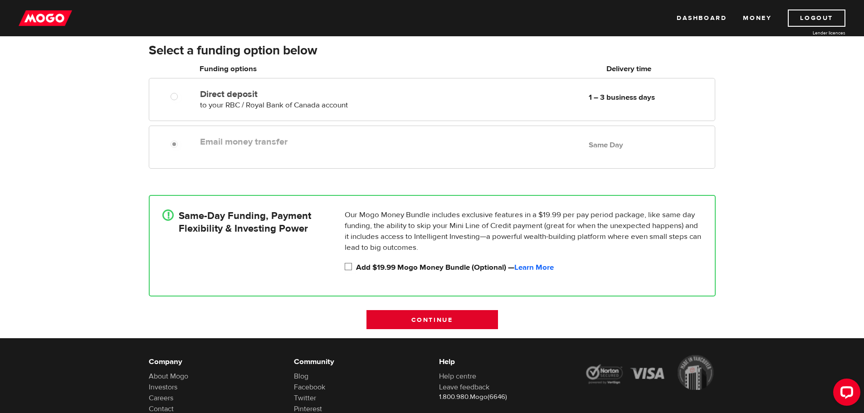
click at [410, 317] on input "Continue" at bounding box center [431, 319] width 131 height 19
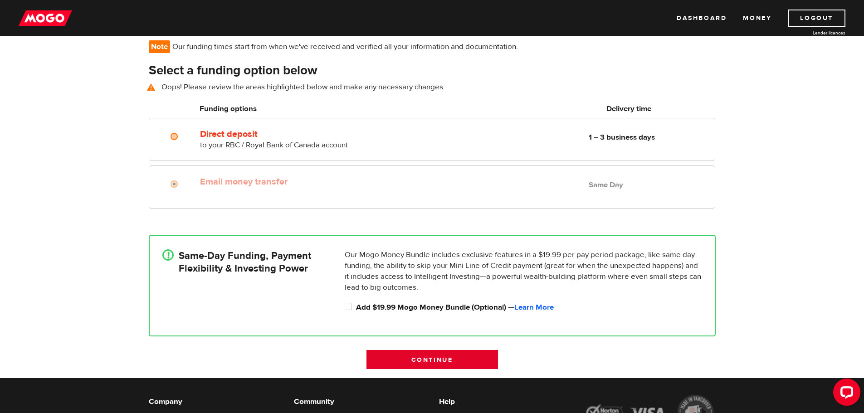
scroll to position [66, 0]
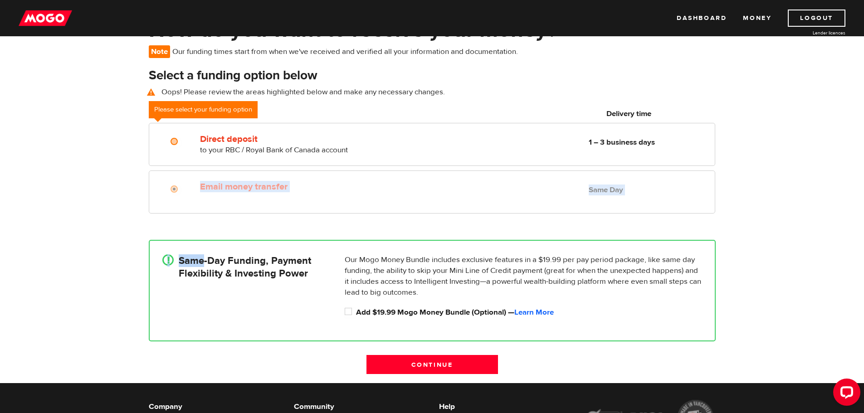
click at [205, 217] on form "Select a funding option below Oops! Please review the areas highlighted below a…" at bounding box center [432, 225] width 567 height 316
click at [347, 310] on input "Add $19.99 Mogo Money Bundle (Optional) — Learn More" at bounding box center [350, 312] width 11 height 11
checkbox input "true"
click at [364, 224] on form "Select a funding option below Oops! Please review the areas highlighted below a…" at bounding box center [432, 225] width 567 height 316
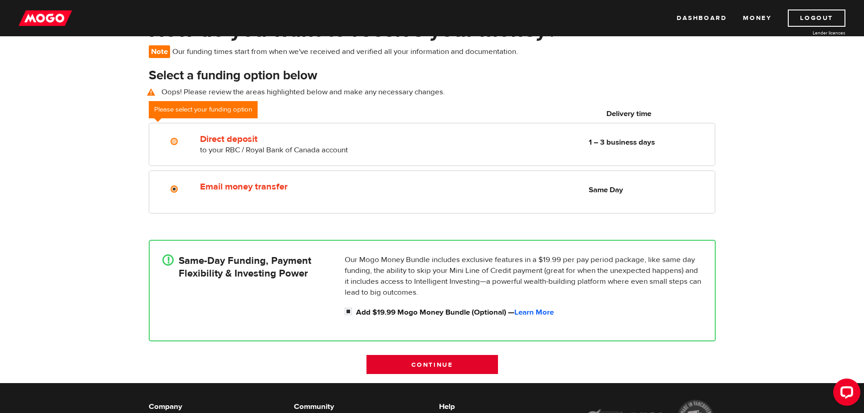
click at [426, 362] on input "Continue" at bounding box center [431, 364] width 131 height 19
click at [426, 368] on input "Continue" at bounding box center [431, 364] width 131 height 19
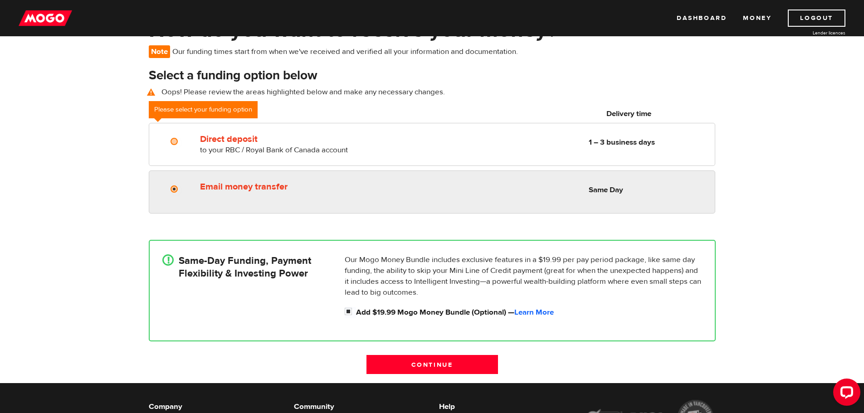
scroll to position [0, 0]
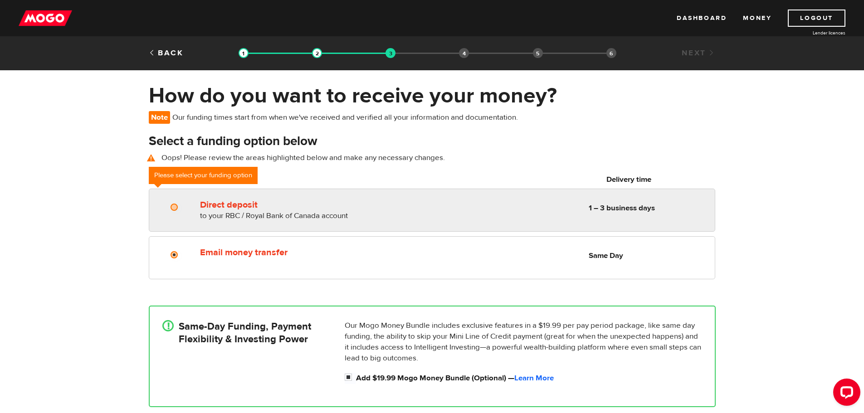
radio input "true"
click at [170, 211] on div at bounding box center [177, 208] width 54 height 11
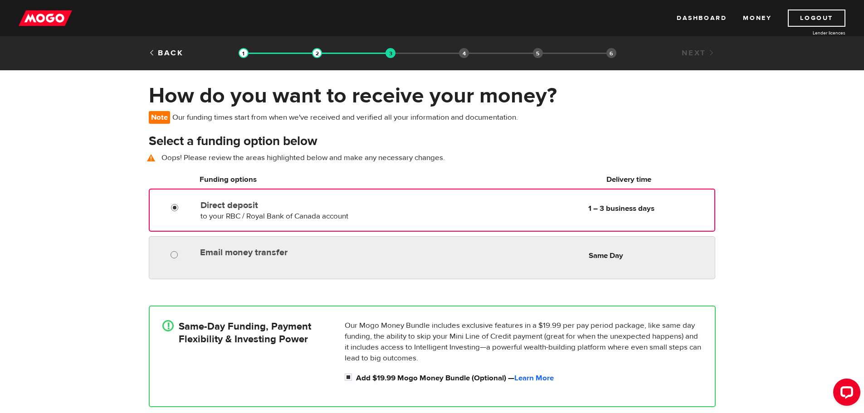
radio input "true"
click at [173, 252] on input "Email money transfer" at bounding box center [175, 255] width 11 height 11
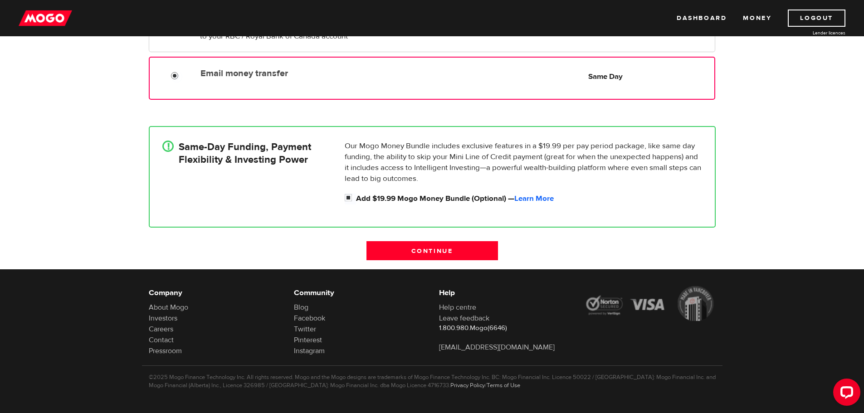
scroll to position [181, 0]
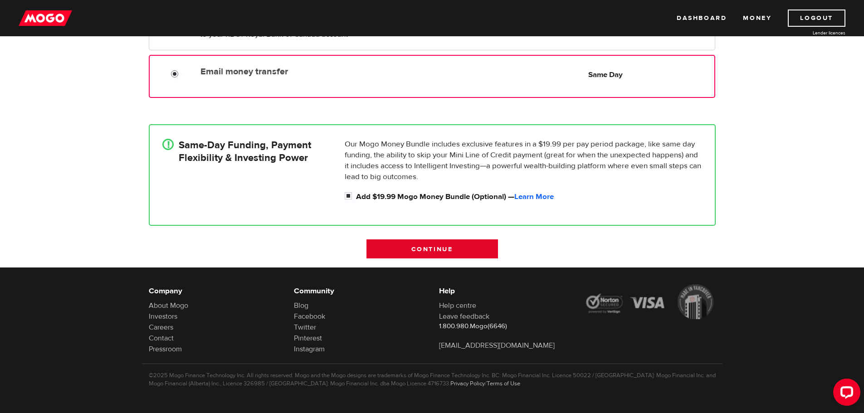
click at [451, 253] on input "Continue" at bounding box center [431, 248] width 131 height 19
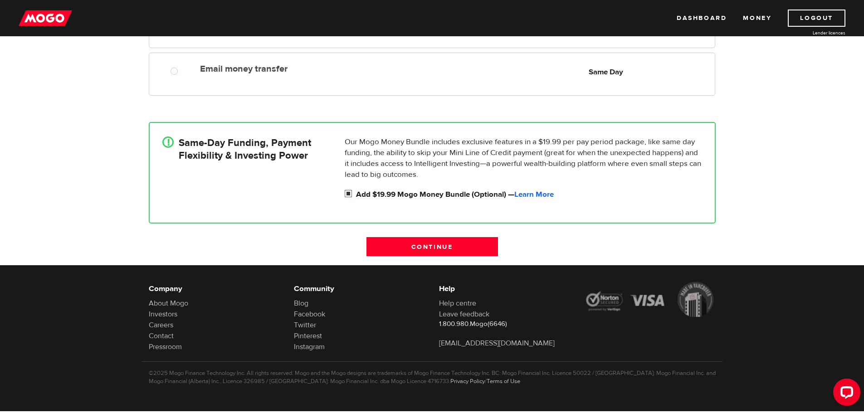
click at [349, 194] on input "Add $19.99 Mogo Money Bundle (Optional) — Learn More" at bounding box center [350, 194] width 11 height 11
checkbox input "false"
radio input "false"
click at [348, 194] on input "Add $19.99 Mogo Money Bundle (Optional) — Learn More" at bounding box center [350, 194] width 11 height 11
checkbox input "true"
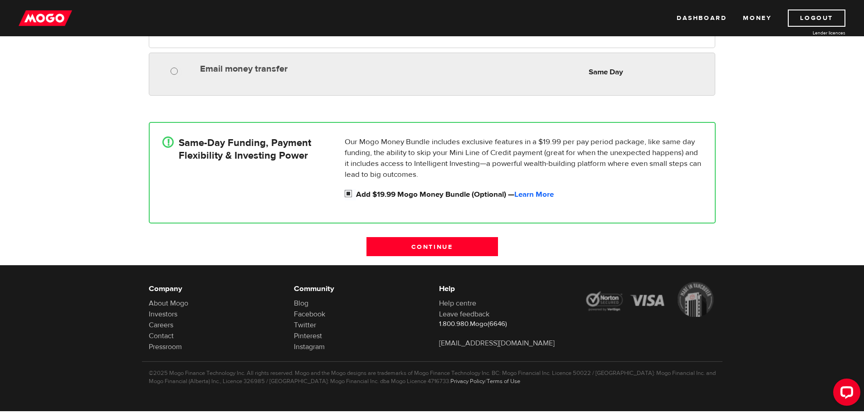
radio input "true"
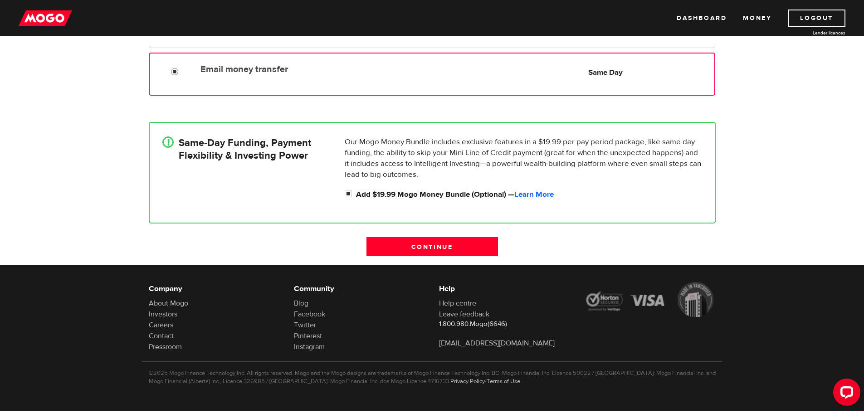
click at [175, 72] on input "Email money transfer" at bounding box center [176, 72] width 11 height 11
click at [348, 191] on input "Add $19.99 Mogo Money Bundle (Optional) — Learn More" at bounding box center [350, 194] width 11 height 11
checkbox input "false"
radio input "false"
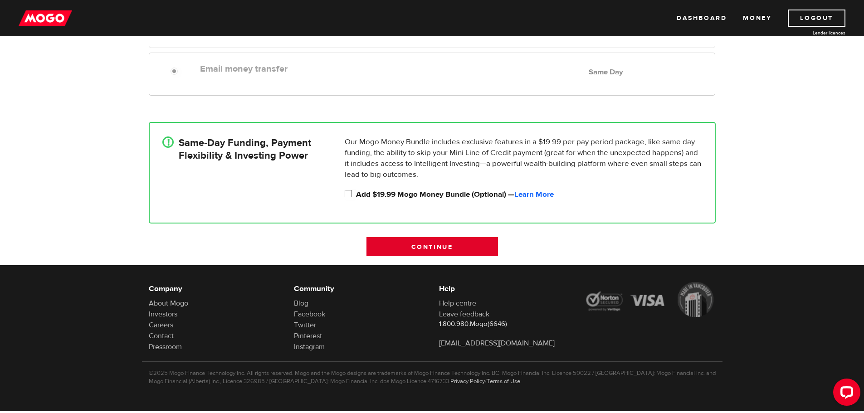
click at [393, 238] on input "Continue" at bounding box center [431, 246] width 131 height 19
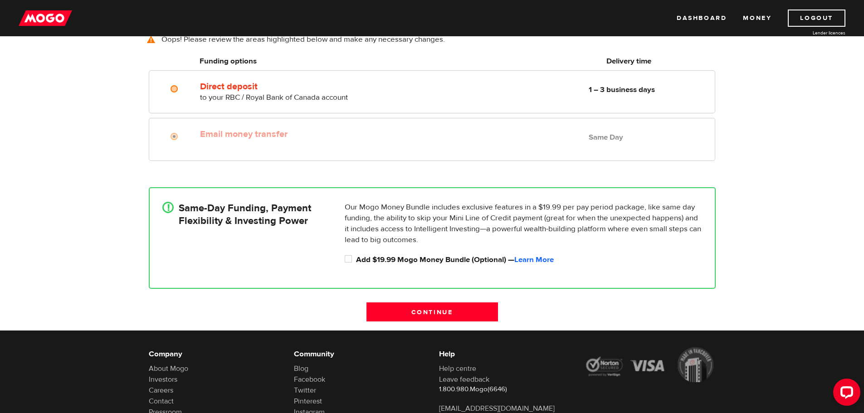
scroll to position [66, 0]
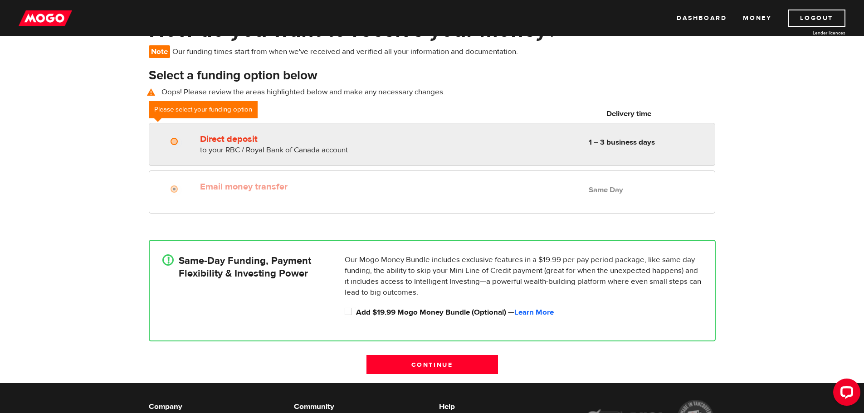
radio input "true"
click at [176, 141] on input "Direct deposit" at bounding box center [175, 142] width 11 height 11
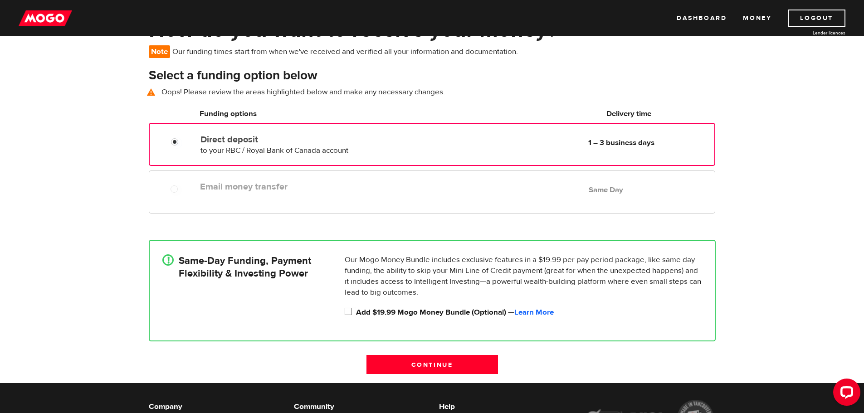
click at [347, 313] on input "Add $19.99 Mogo Money Bundle (Optional) — Learn More" at bounding box center [350, 312] width 11 height 11
checkbox input "true"
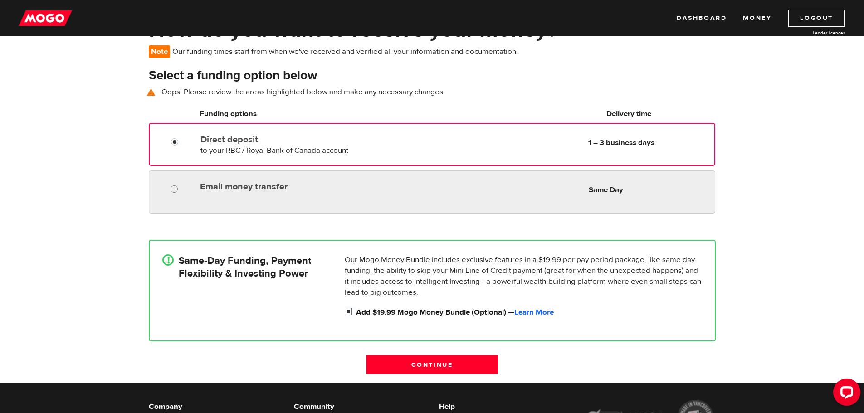
radio input "true"
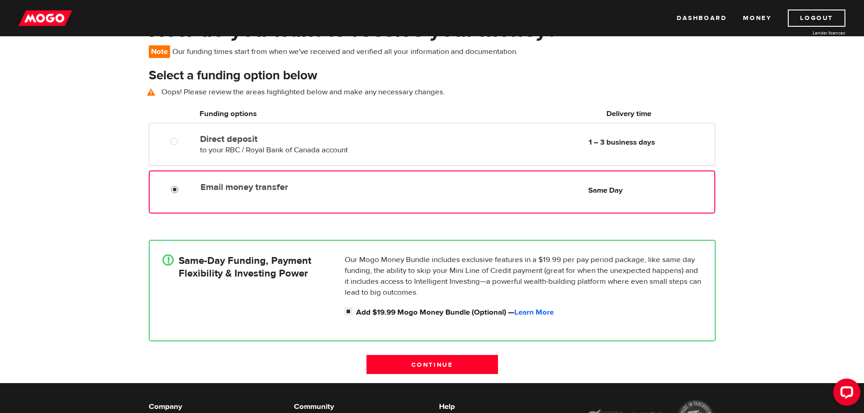
click at [172, 189] on input "Email money transfer" at bounding box center [176, 190] width 11 height 11
click at [411, 362] on input "Continue" at bounding box center [431, 364] width 131 height 19
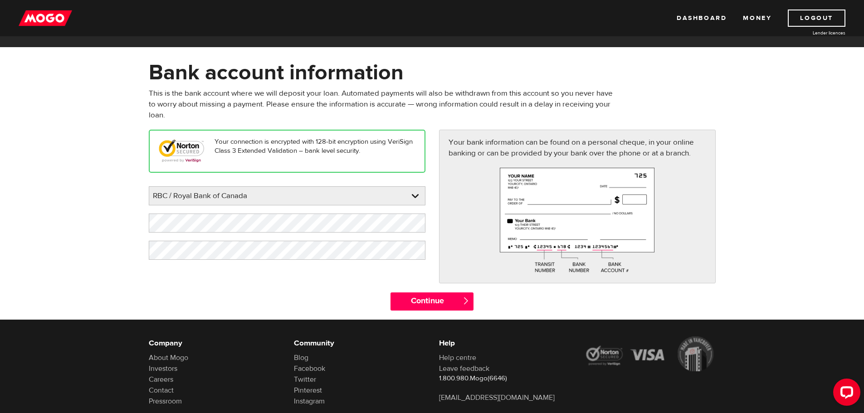
scroll to position [45, 0]
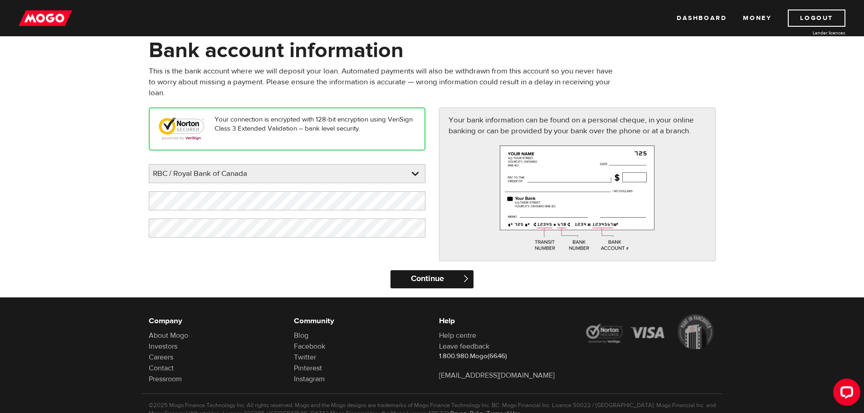
click at [442, 281] on input "Continue" at bounding box center [431, 279] width 83 height 18
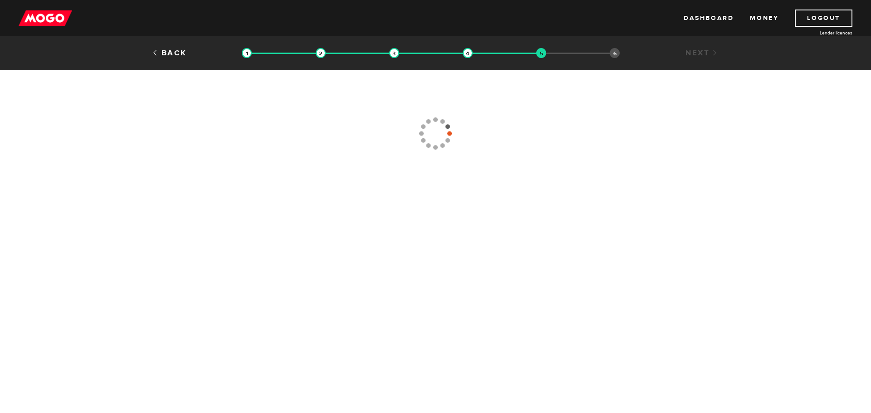
type input "[PHONE_NUMBER]"
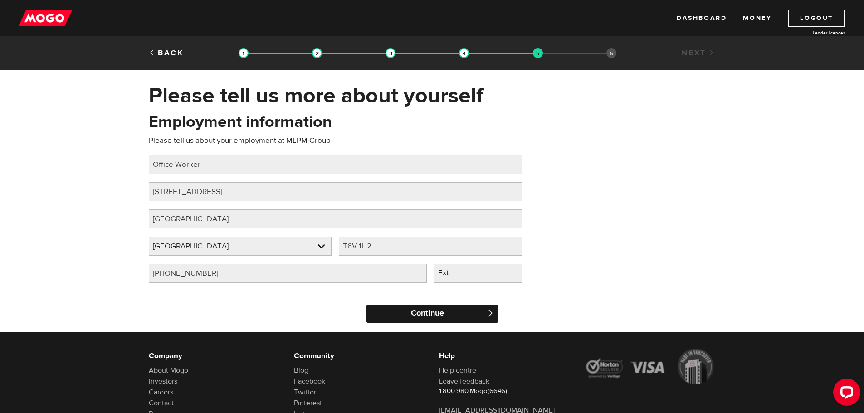
click at [458, 314] on input "Continue" at bounding box center [431, 314] width 131 height 18
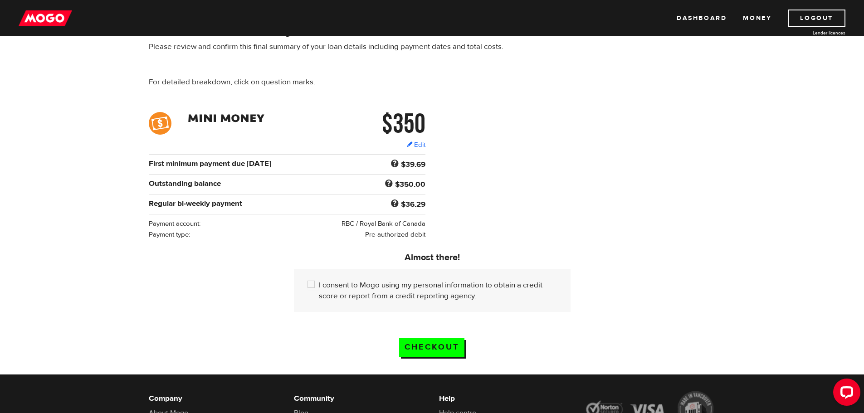
scroll to position [91, 0]
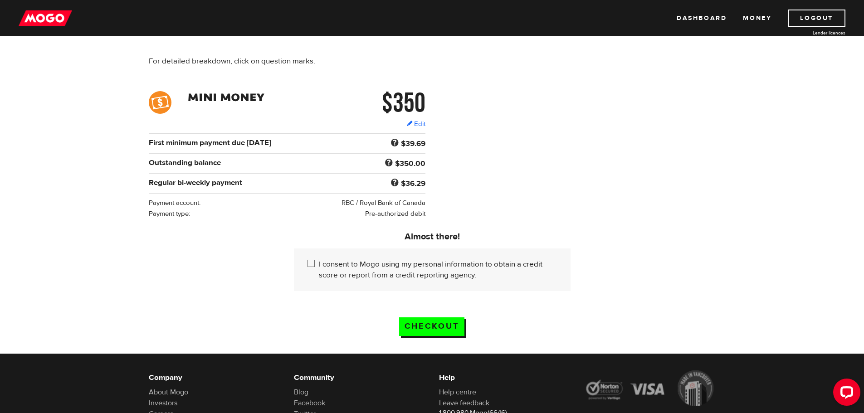
click at [311, 262] on input "I consent to Mogo using my personal information to obtain a credit score or rep…" at bounding box center [312, 264] width 11 height 11
click at [315, 262] on input "I consent to Mogo using my personal information to obtain a credit score or rep…" at bounding box center [312, 264] width 11 height 11
click at [427, 322] on input "Checkout" at bounding box center [431, 326] width 65 height 19
click at [314, 259] on input "I consent to Mogo using my personal information to obtain a credit score or rep…" at bounding box center [312, 264] width 11 height 11
click at [313, 263] on input "I consent to Mogo using my personal information to obtain a credit score or rep…" at bounding box center [312, 264] width 11 height 11
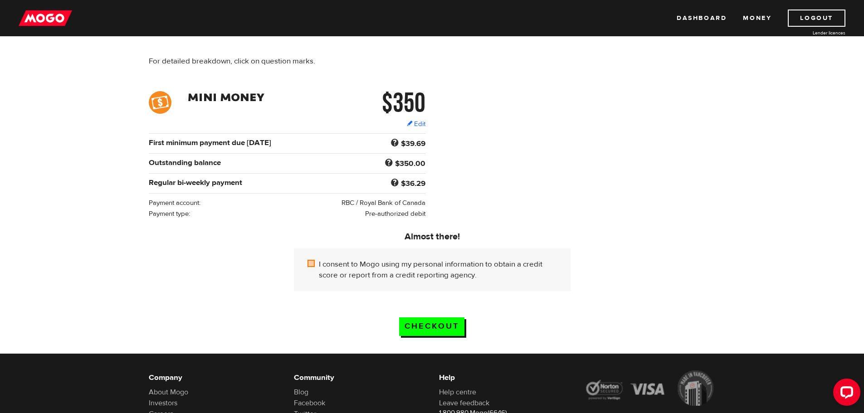
click at [314, 262] on input "I consent to Mogo using my personal information to obtain a credit score or rep…" at bounding box center [312, 264] width 11 height 11
checkbox input "true"
click at [417, 320] on input "Checkout" at bounding box center [431, 326] width 65 height 19
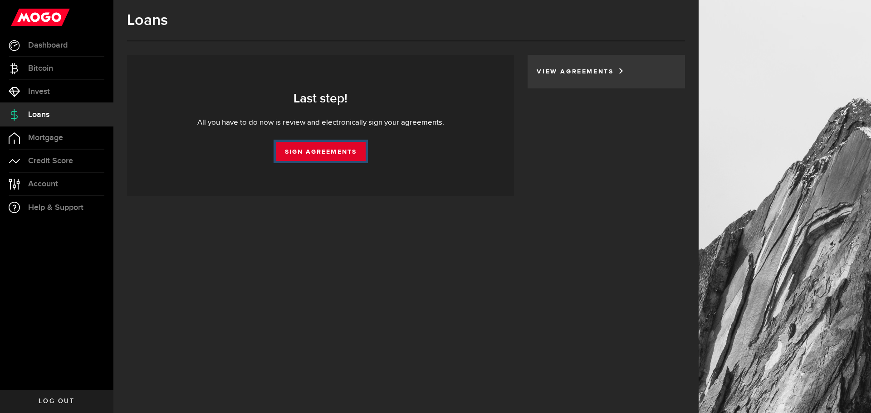
click at [346, 146] on link "Sign Agreements" at bounding box center [321, 151] width 90 height 19
